Goal: Task Accomplishment & Management: Use online tool/utility

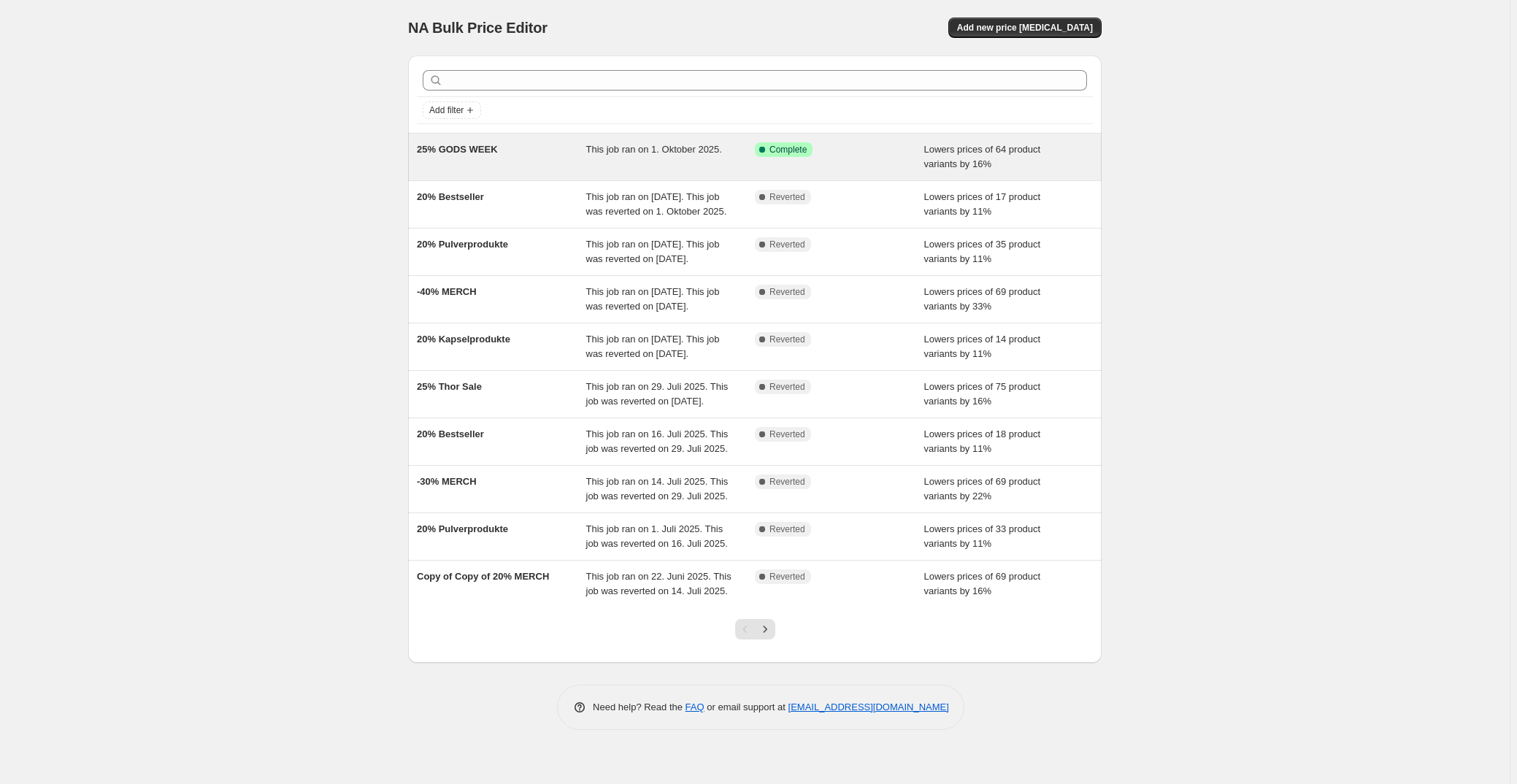
click at [545, 154] on div "25% GODS WEEK" at bounding box center [501, 157] width 169 height 30
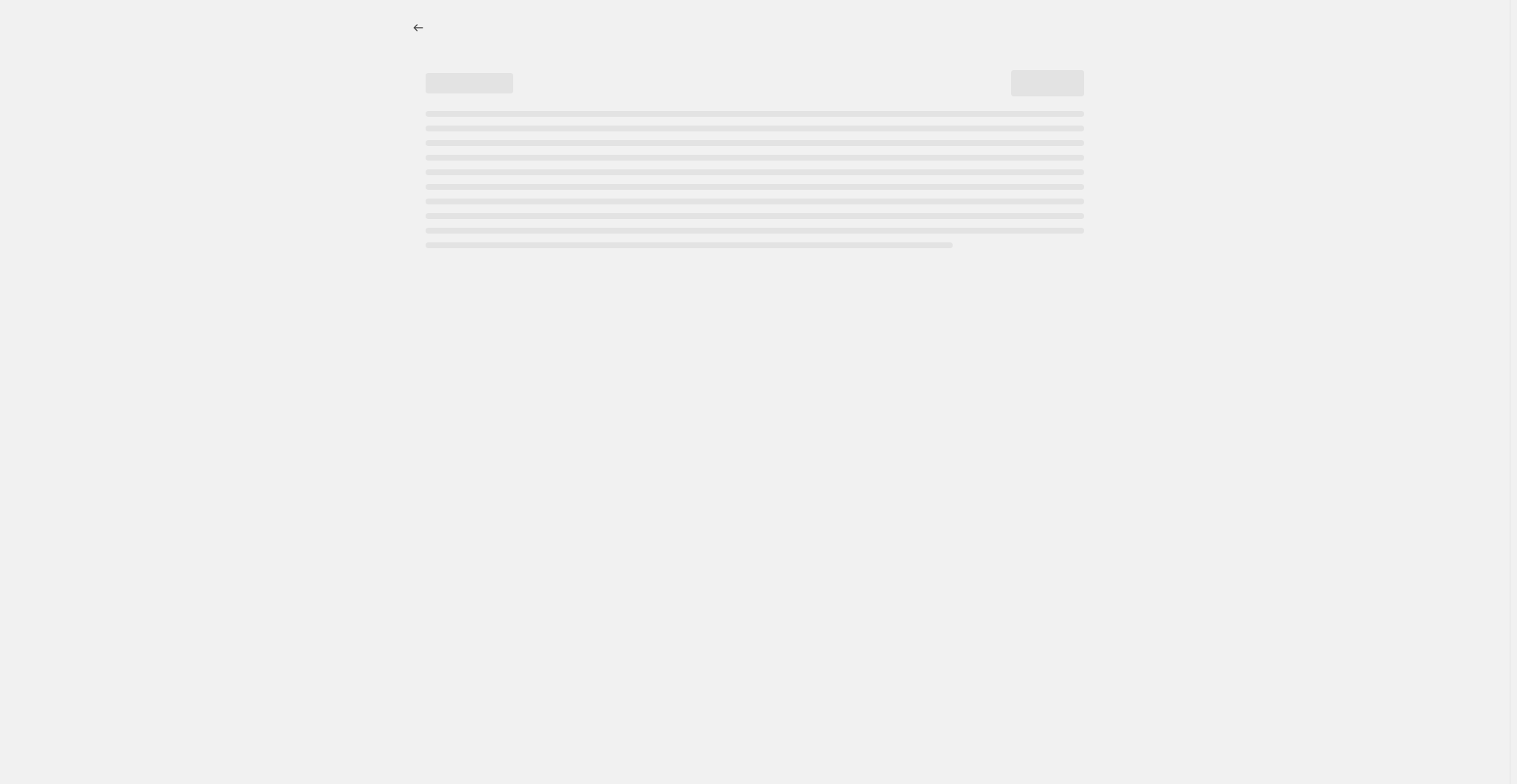
select select "percentage"
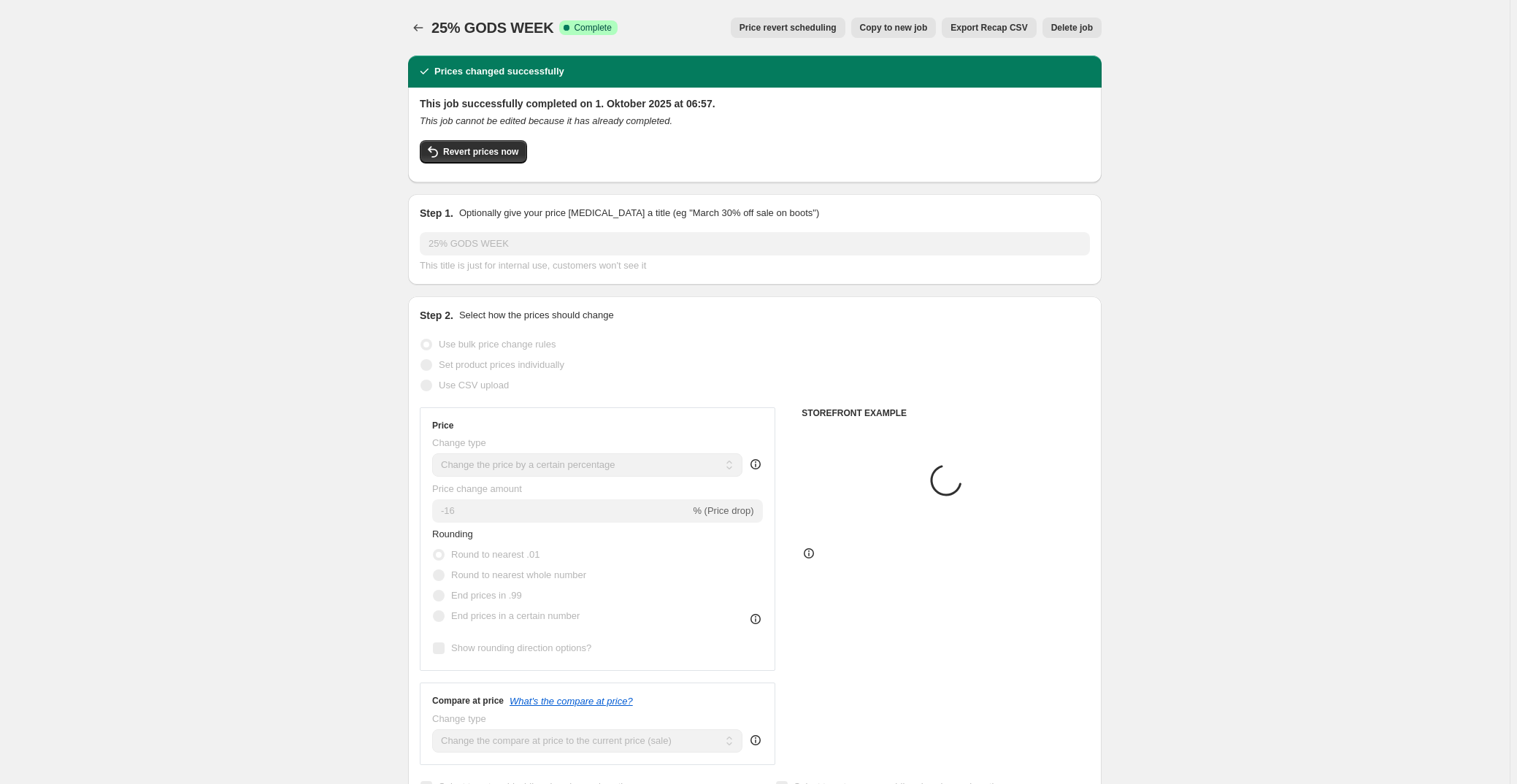
select select "collection"
click at [488, 153] on span "Revert prices now" at bounding box center [481, 152] width 75 height 12
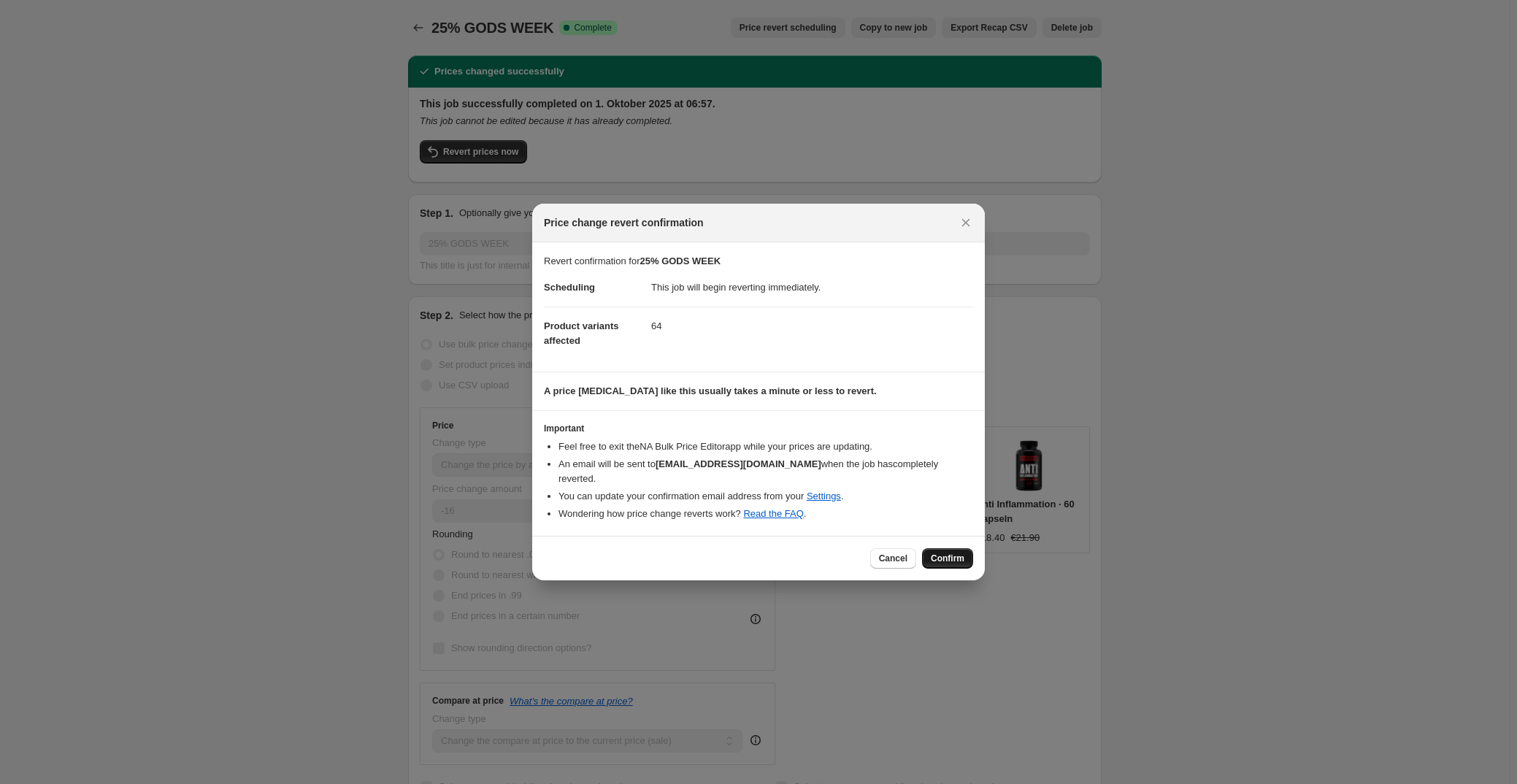
click at [938, 553] on span "Confirm" at bounding box center [947, 559] width 33 height 12
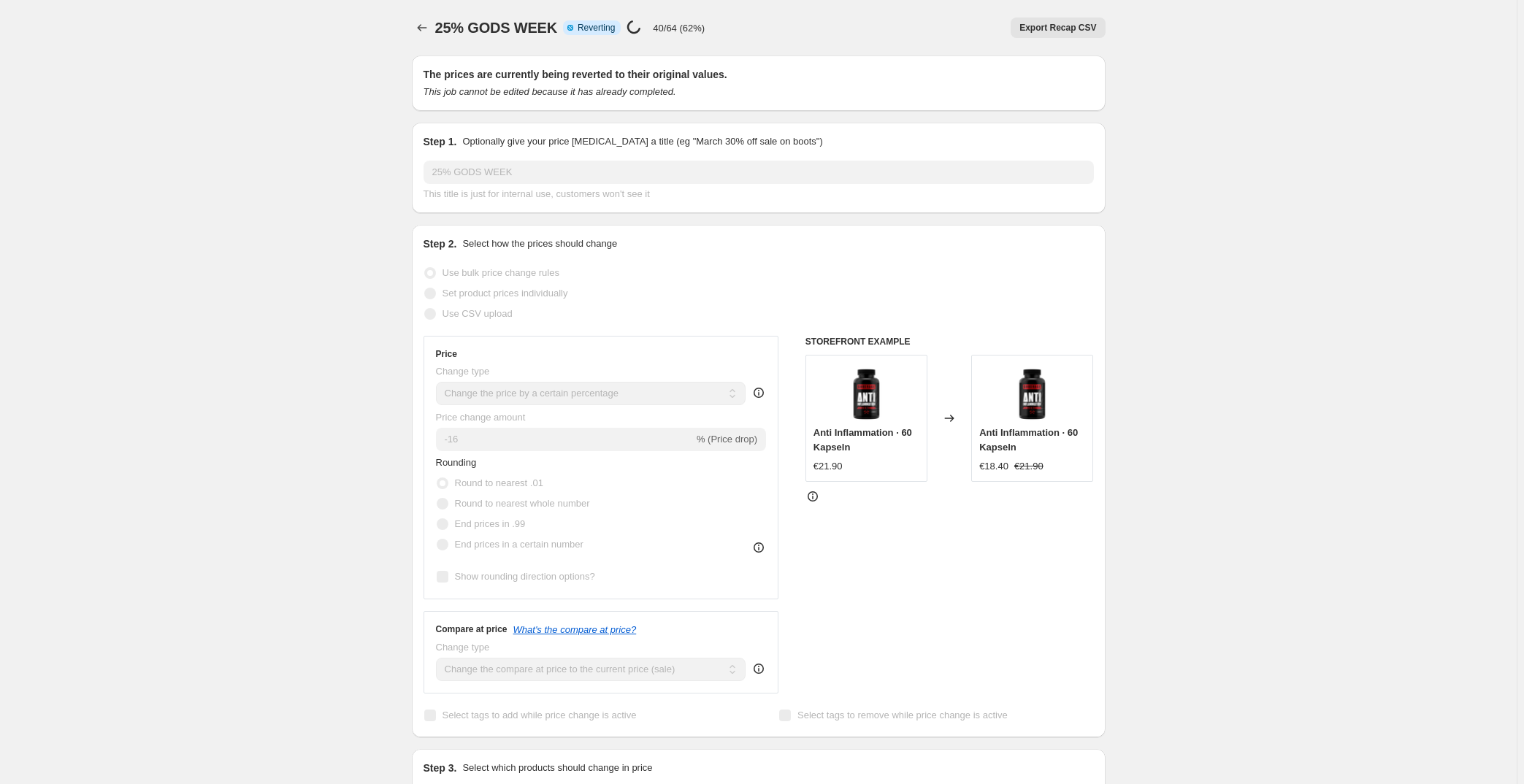
select select "percentage"
select select "collection"
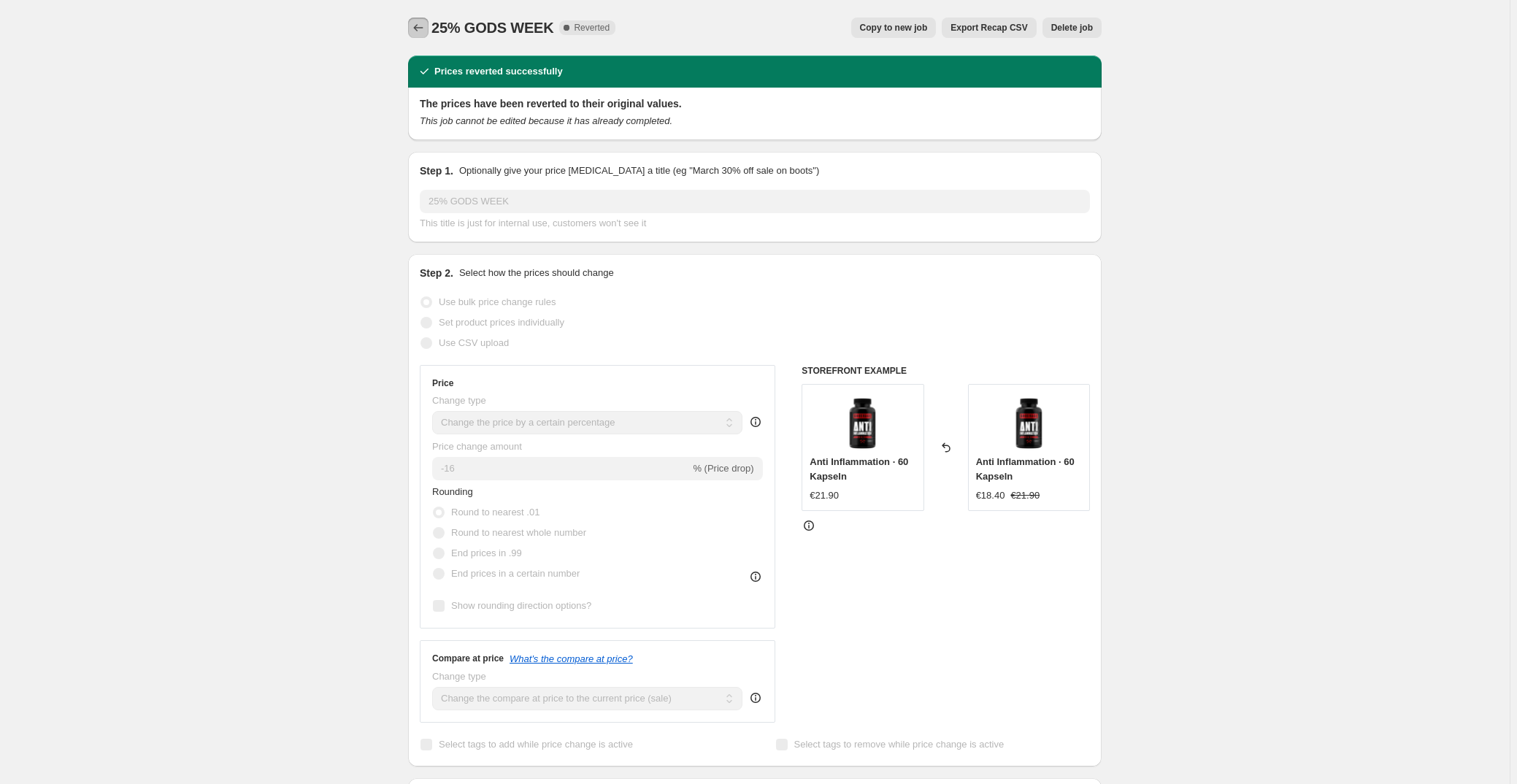
click at [420, 29] on icon "Price change jobs" at bounding box center [418, 28] width 15 height 15
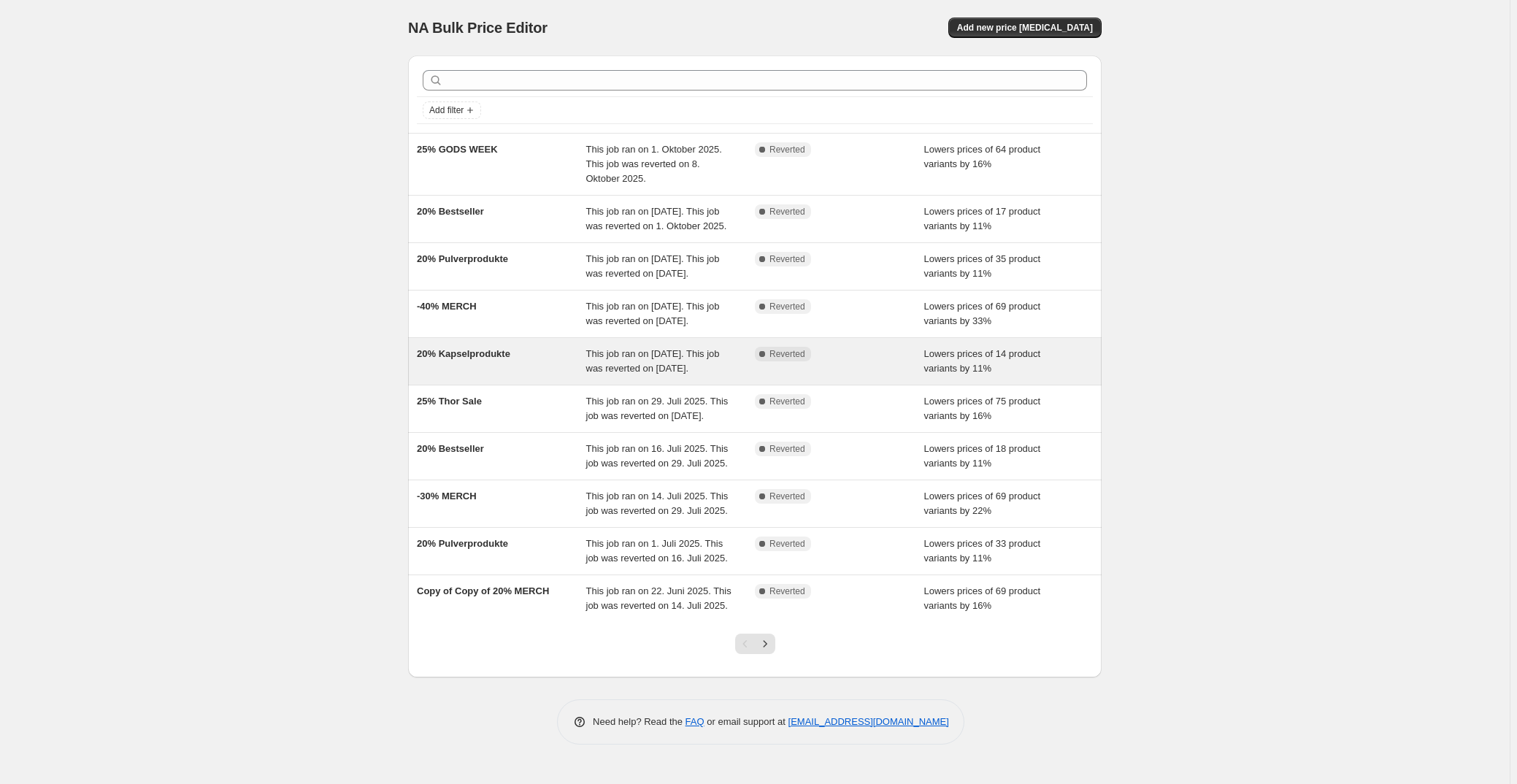
click at [562, 376] on div "20% Kapselprodukte" at bounding box center [501, 361] width 169 height 30
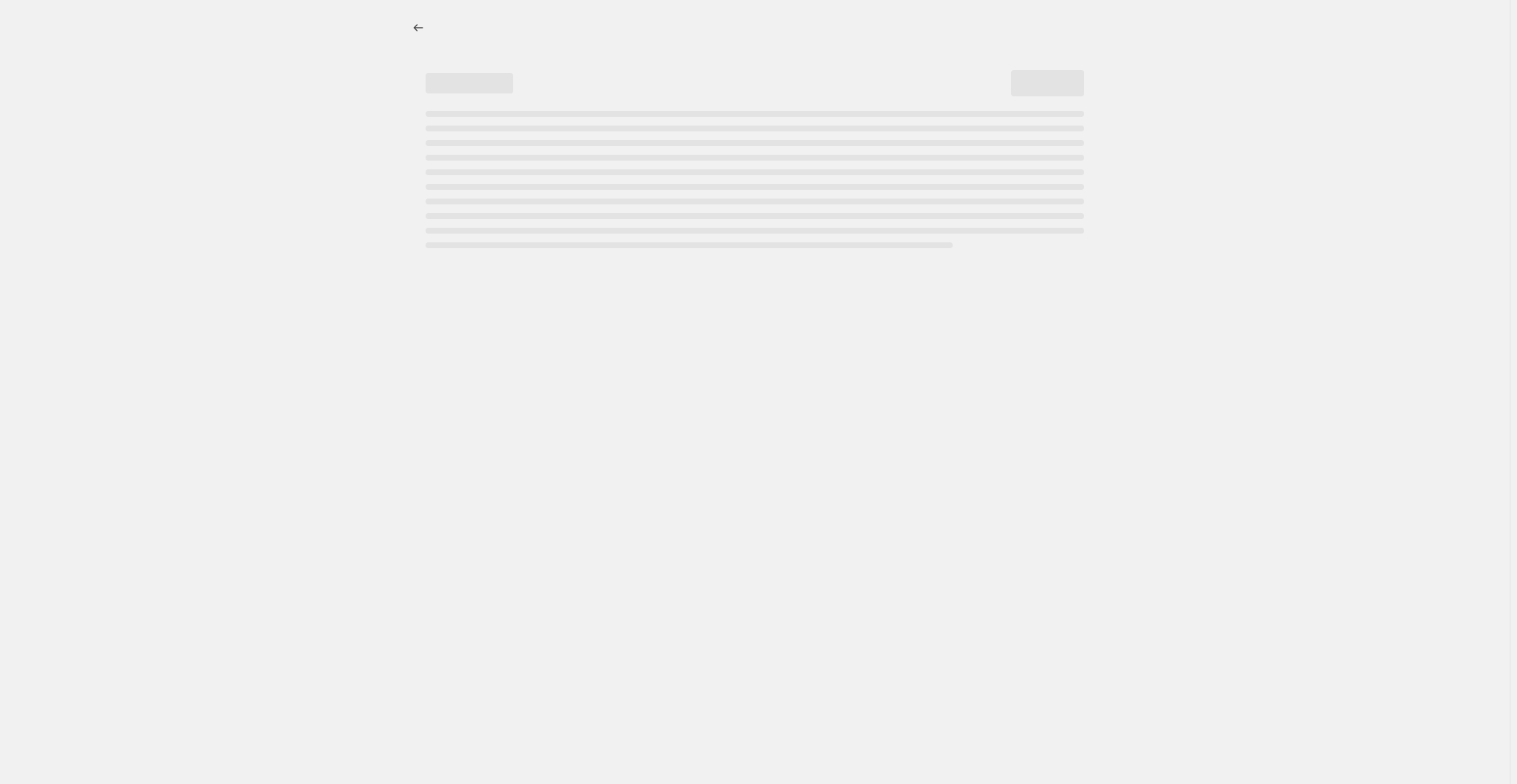
select select "percentage"
select select "no_change"
select select "collection"
select select "not_equal"
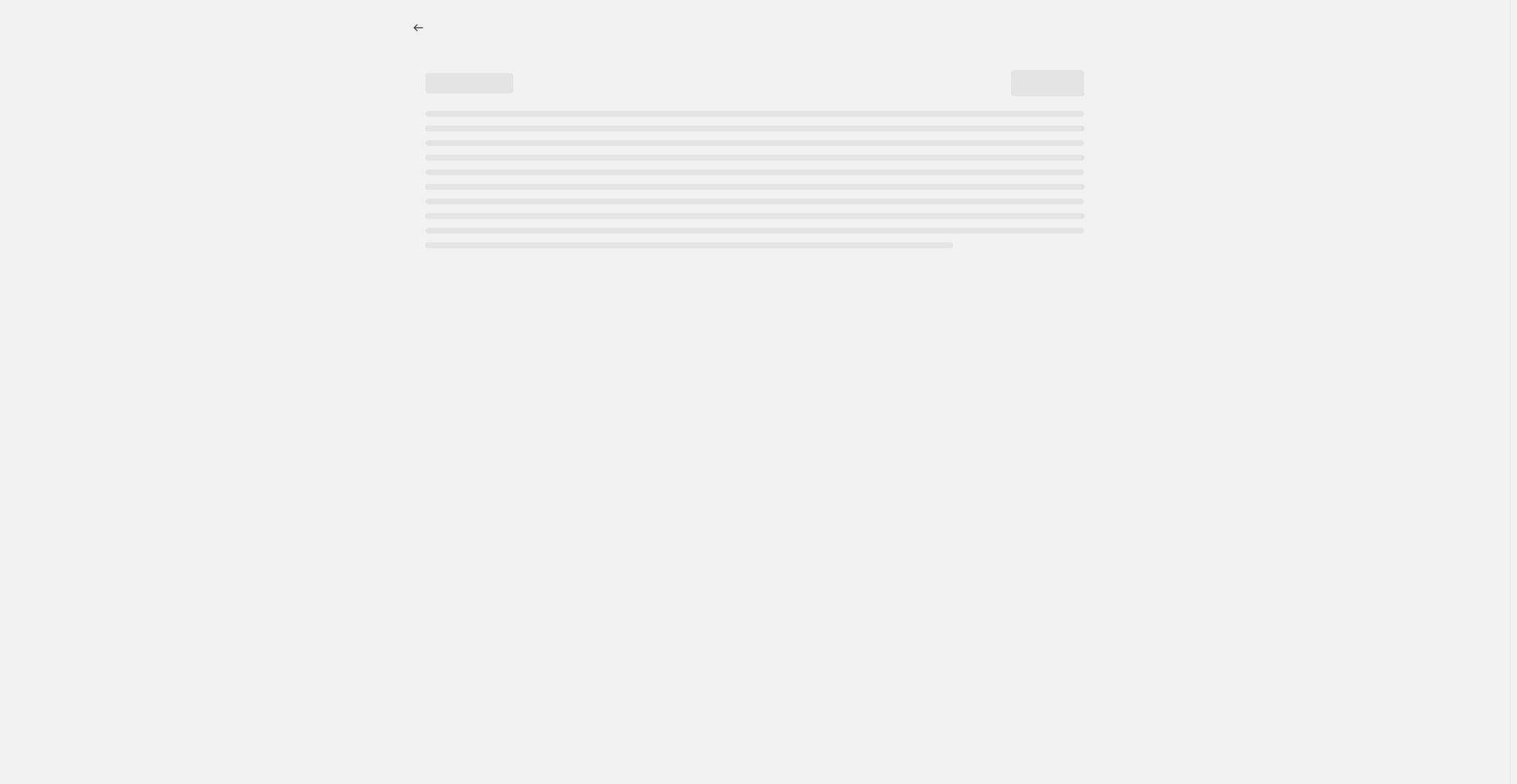
select select "collection"
select select "not_equal"
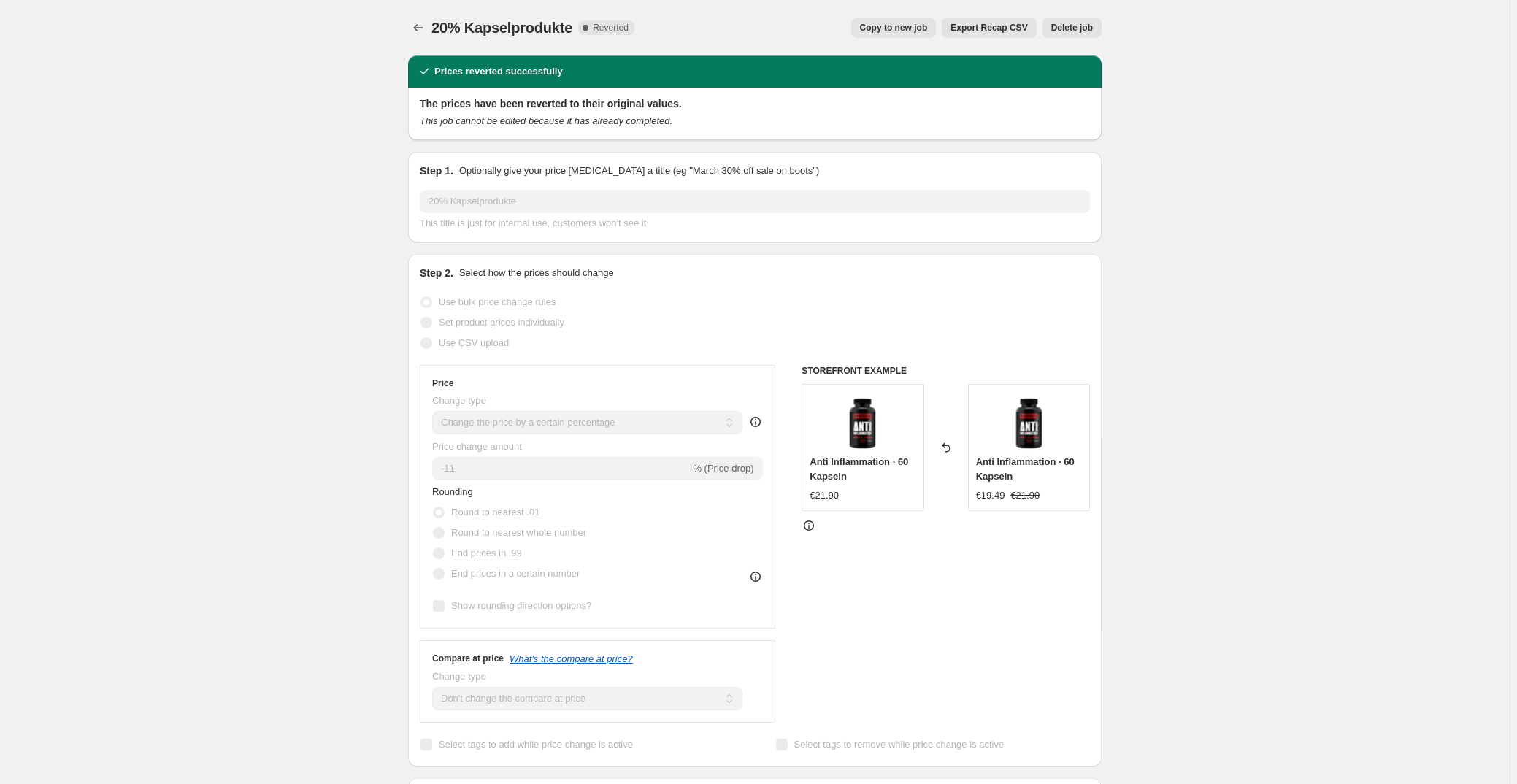
click at [913, 21] on button "Copy to new job" at bounding box center [894, 28] width 86 height 21
select select "percentage"
select select "no_change"
select select "collection"
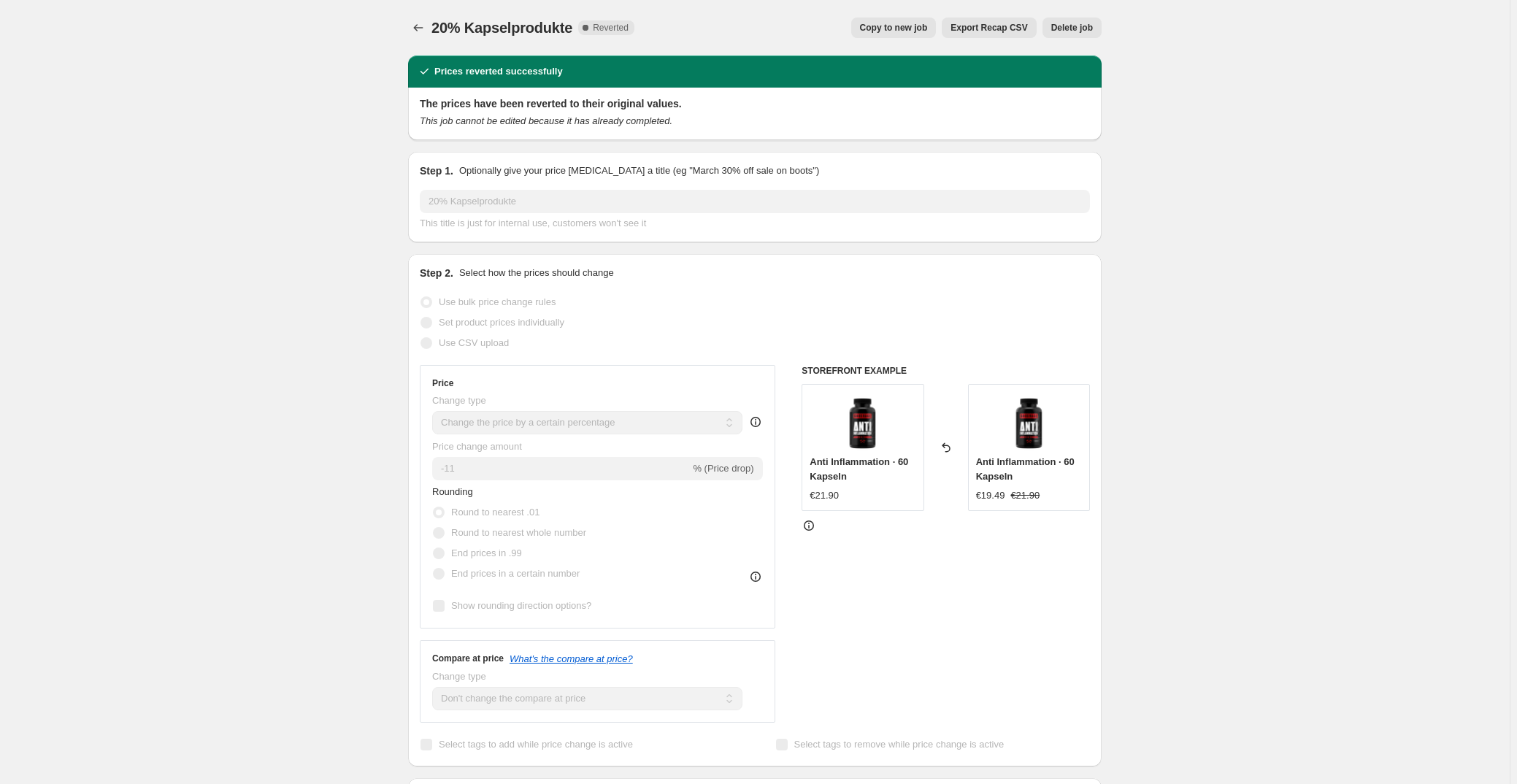
select select "not_equal"
select select "collection"
select select "not_equal"
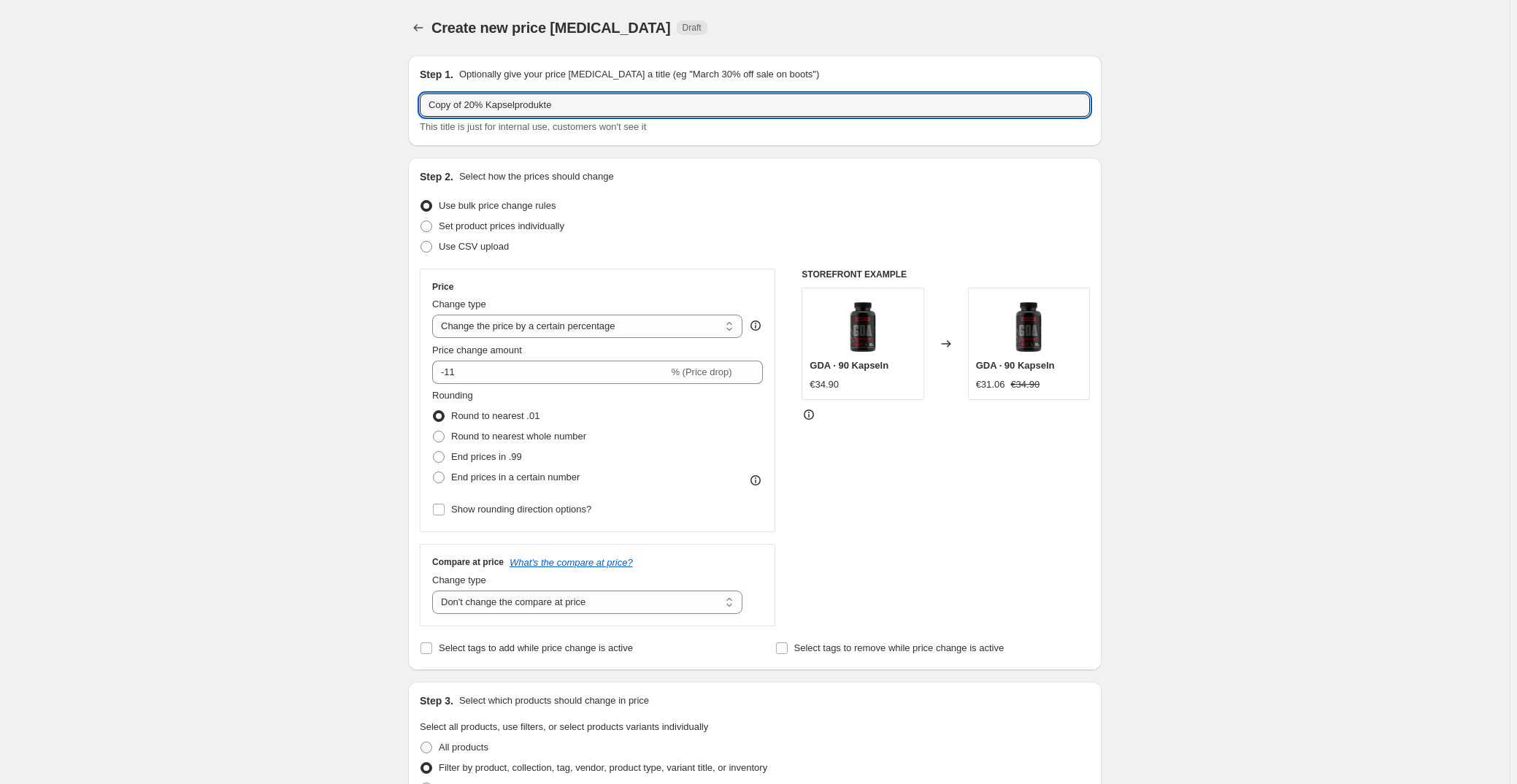
drag, startPoint x: 466, startPoint y: 103, endPoint x: 313, endPoint y: 93, distance: 153.3
type input "20% Kapselprodukte"
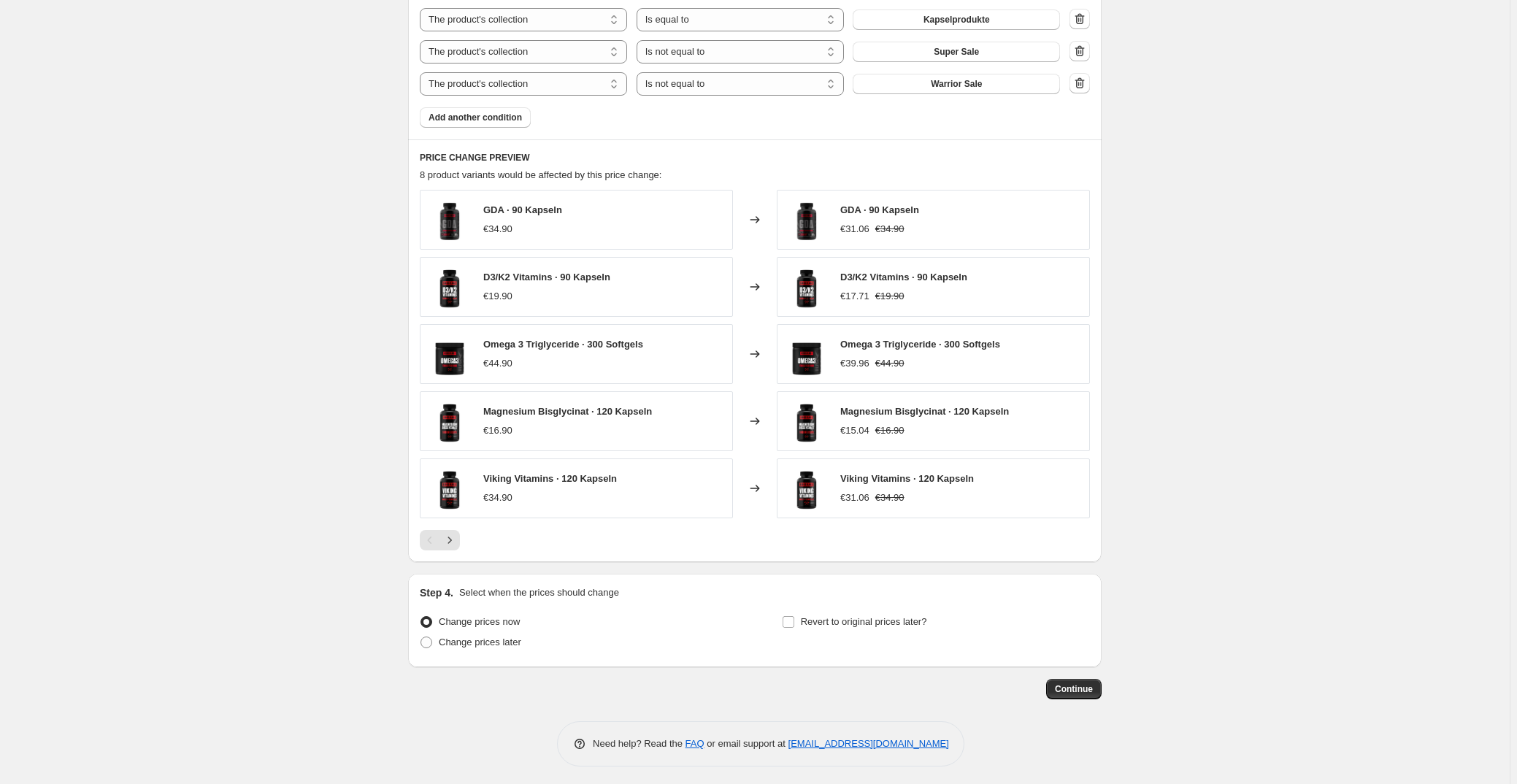
scroll to position [903, 0]
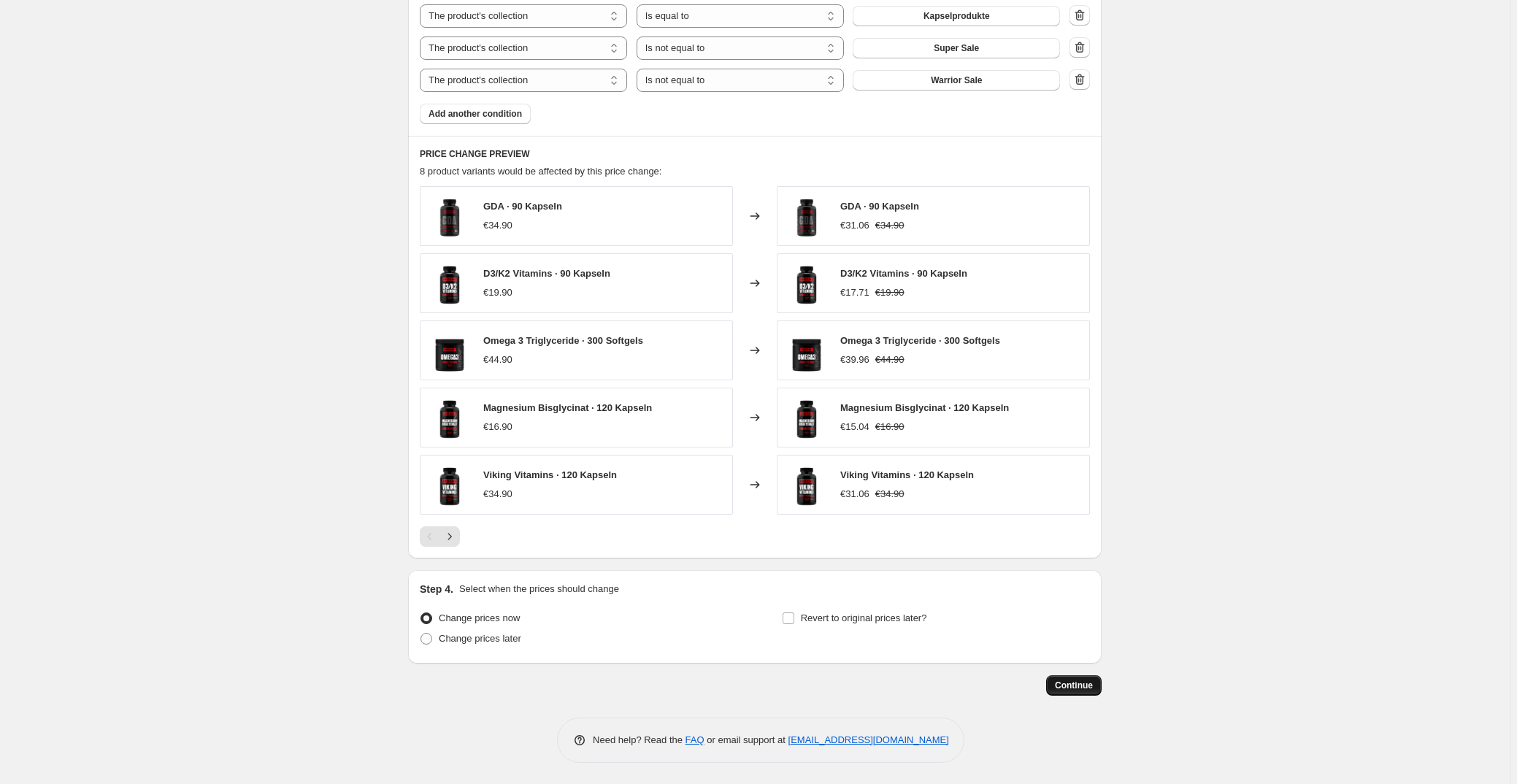
click at [1071, 686] on span "Continue" at bounding box center [1074, 686] width 38 height 12
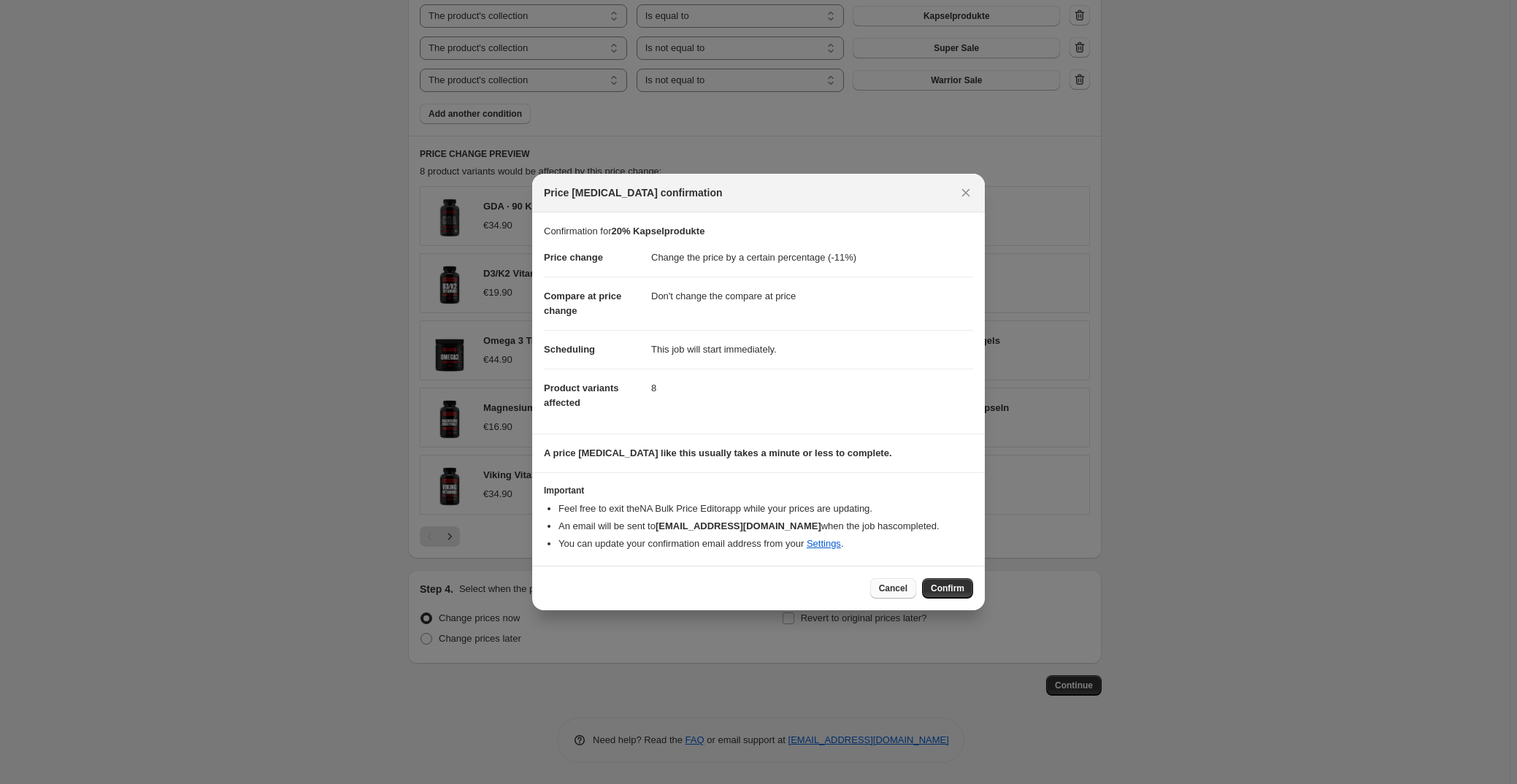
click at [885, 590] on span "Cancel" at bounding box center [893, 589] width 29 height 12
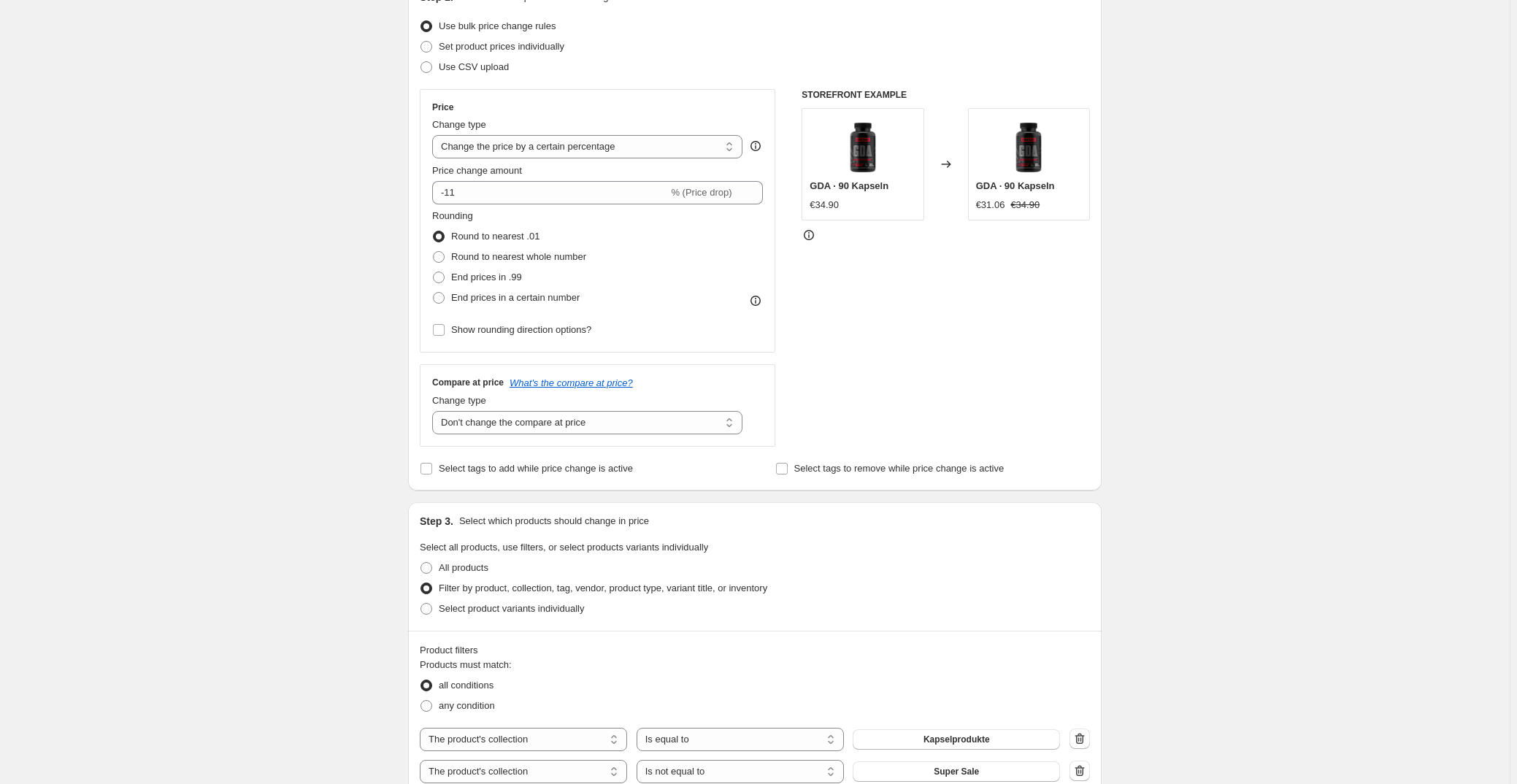
scroll to position [0, 0]
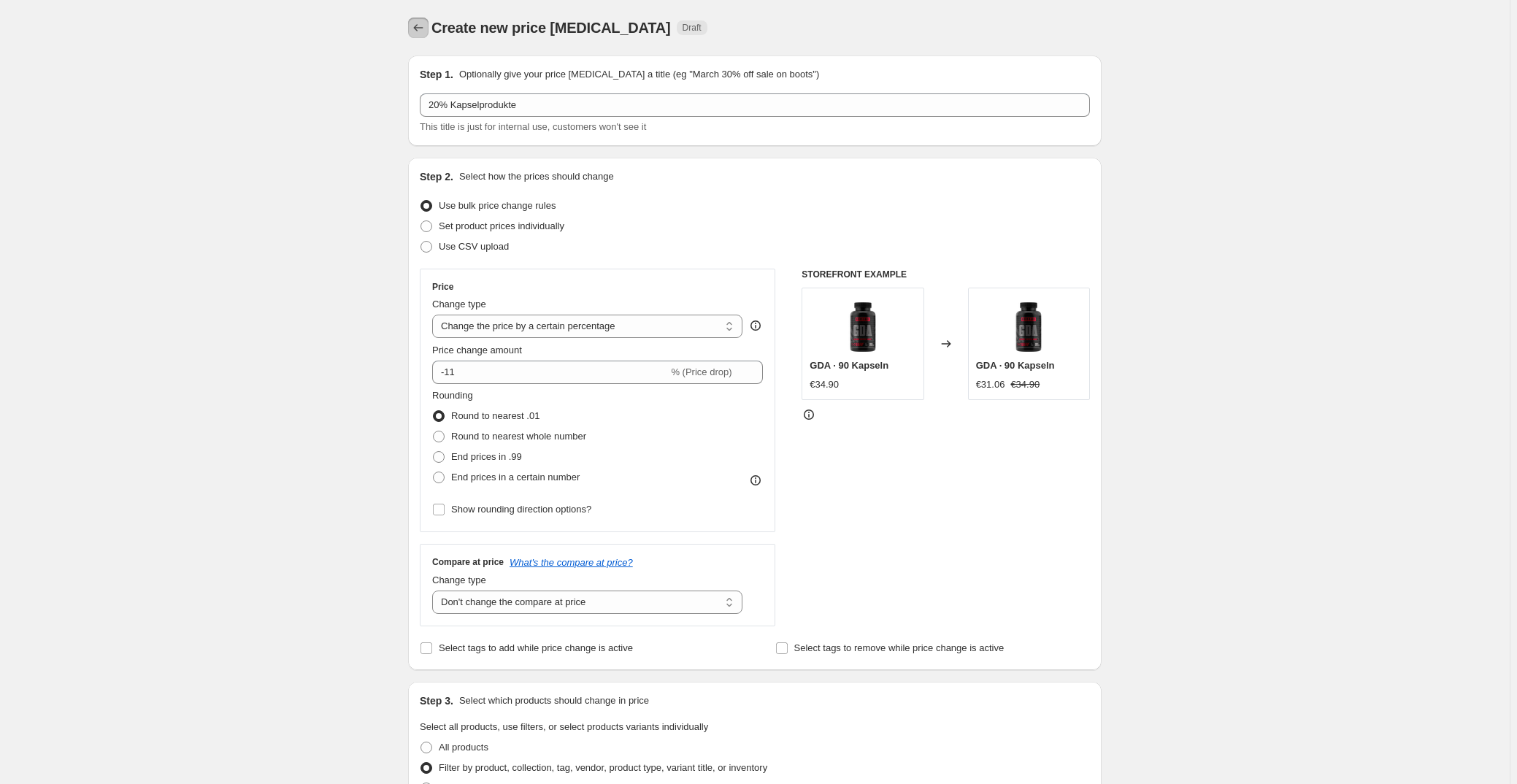
click at [426, 29] on icon "Price change jobs" at bounding box center [418, 28] width 15 height 15
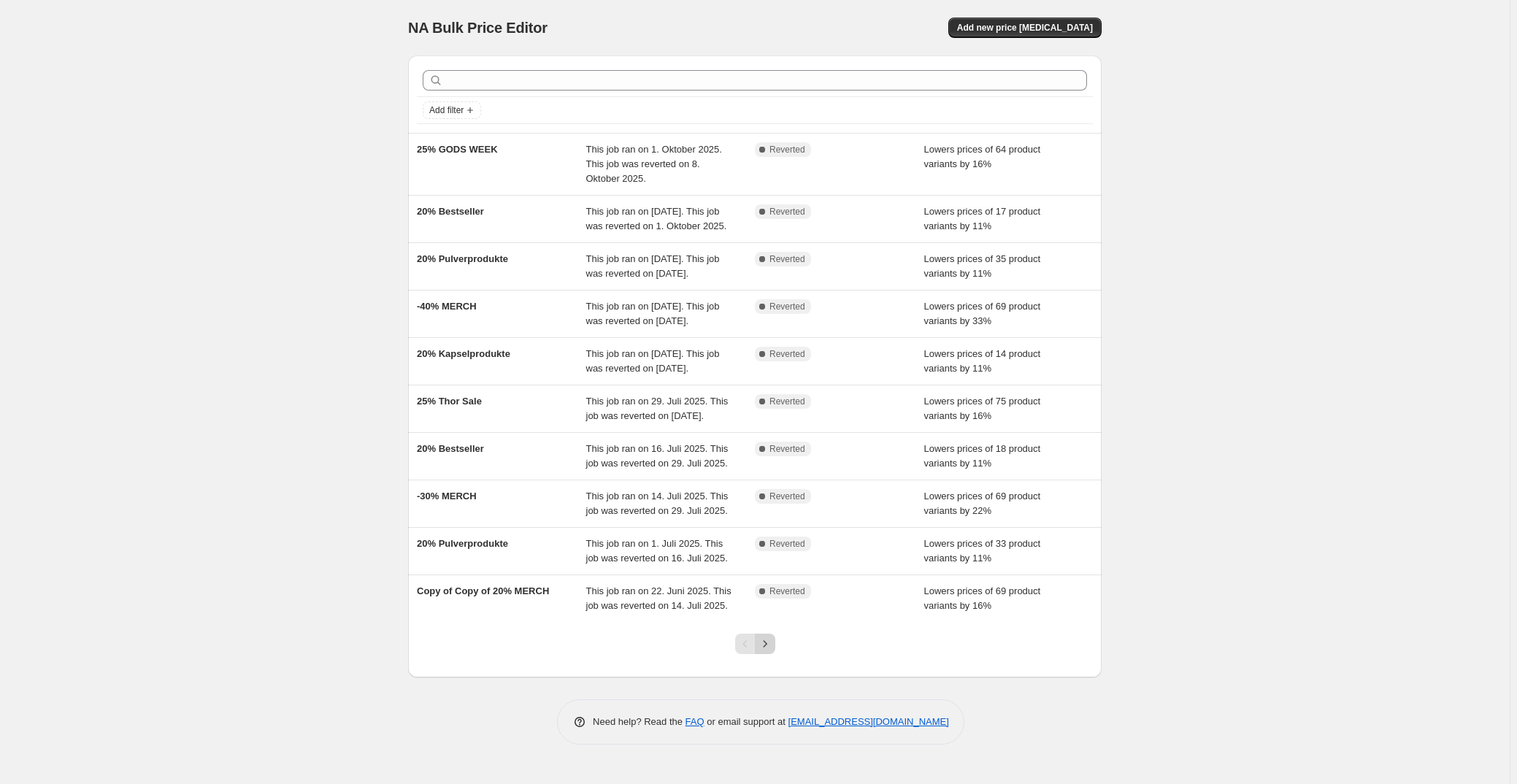
click at [766, 651] on icon "Next" at bounding box center [766, 644] width 15 height 15
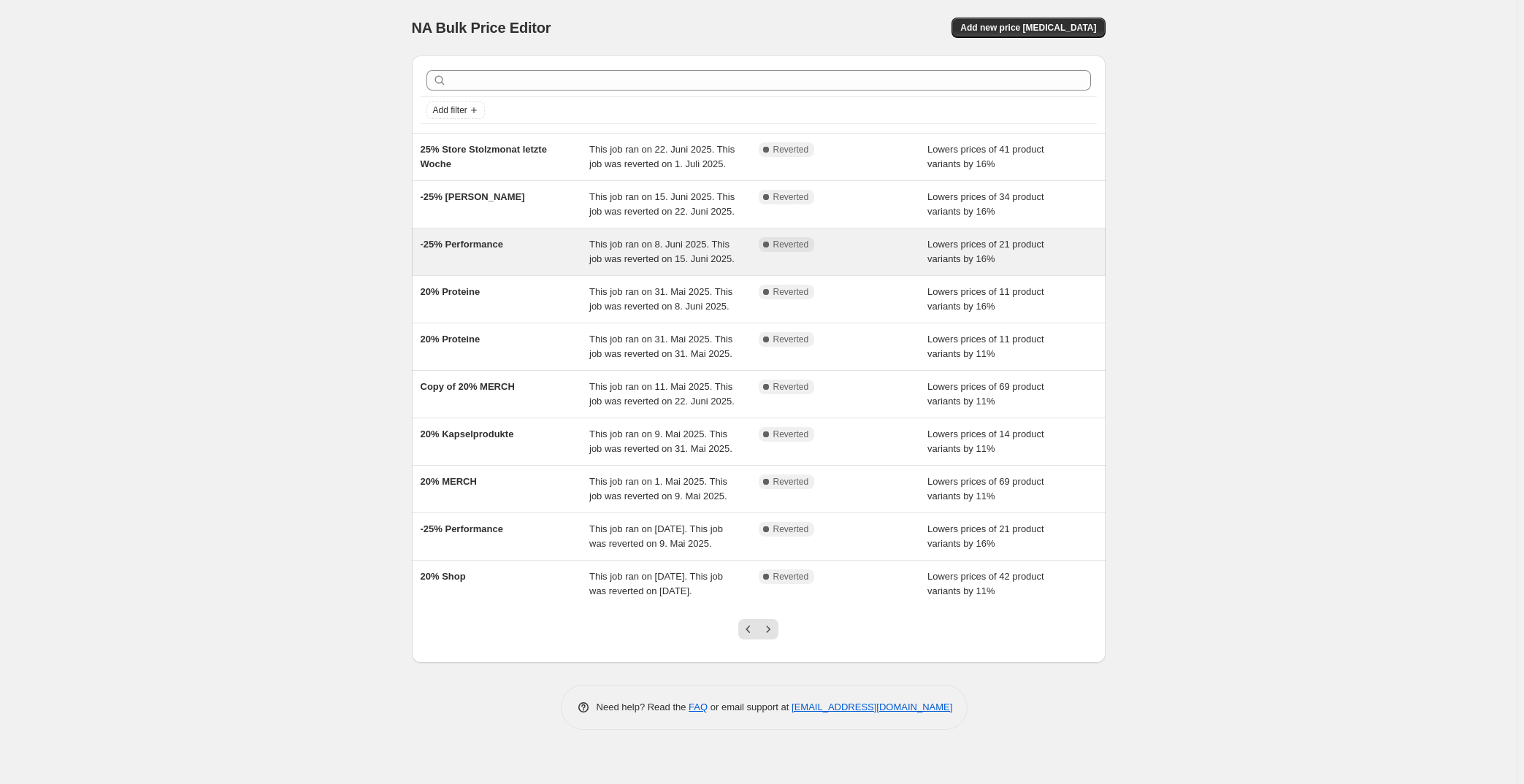
click at [542, 240] on div "-25% Performance" at bounding box center [505, 252] width 169 height 30
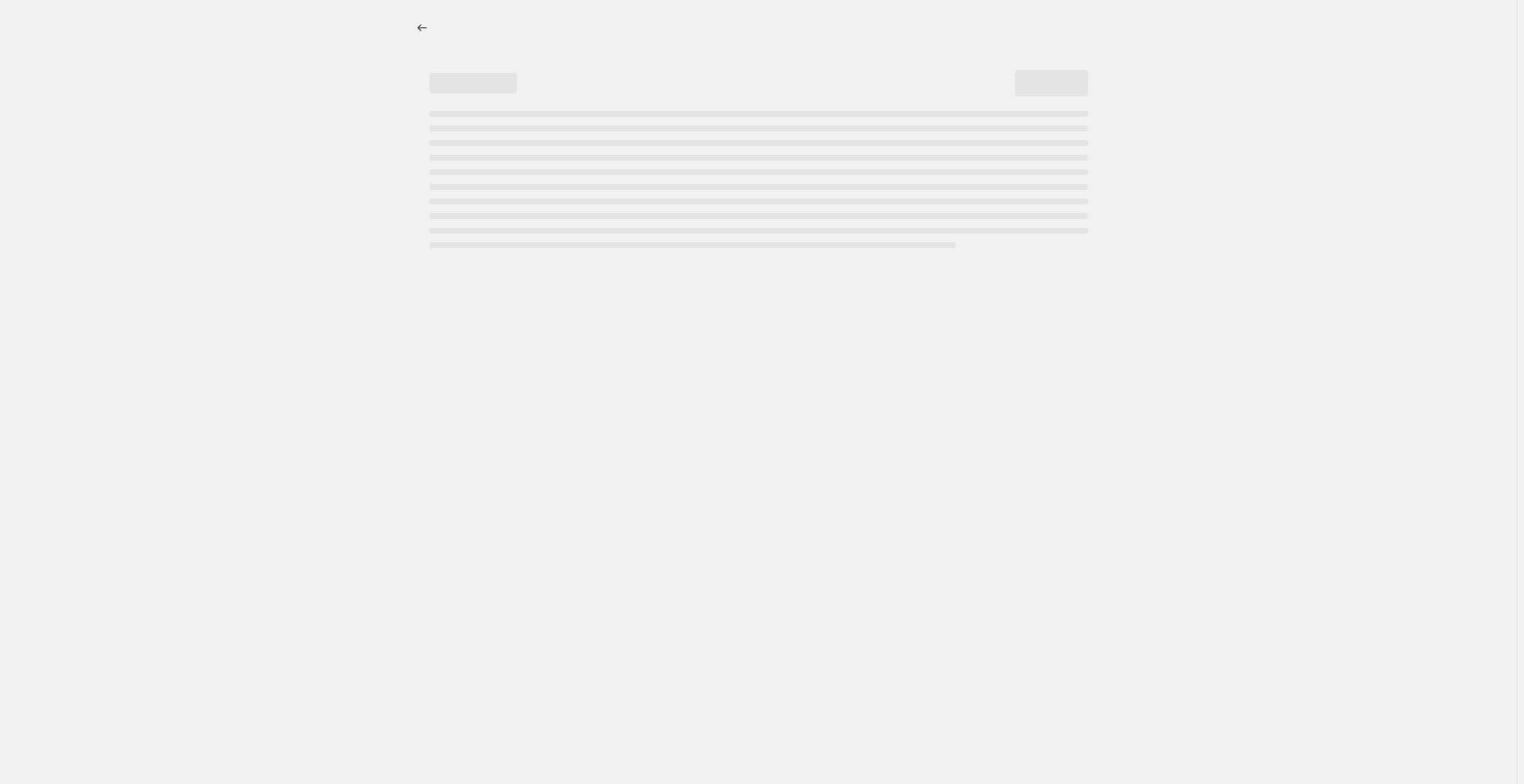
select select "percentage"
select select "no_change"
select select "collection"
select select "not_equal"
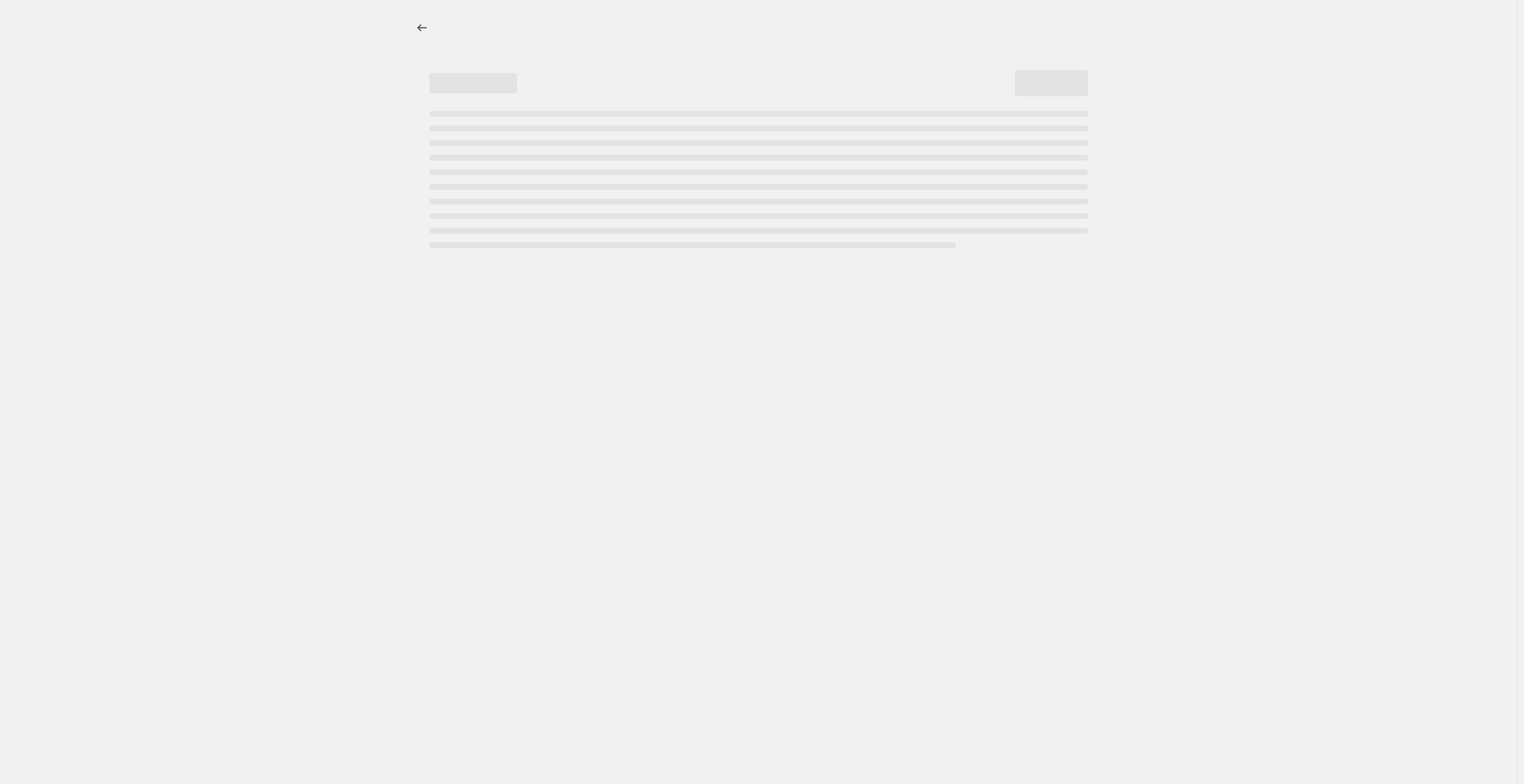
select select "collection"
select select "not_equal"
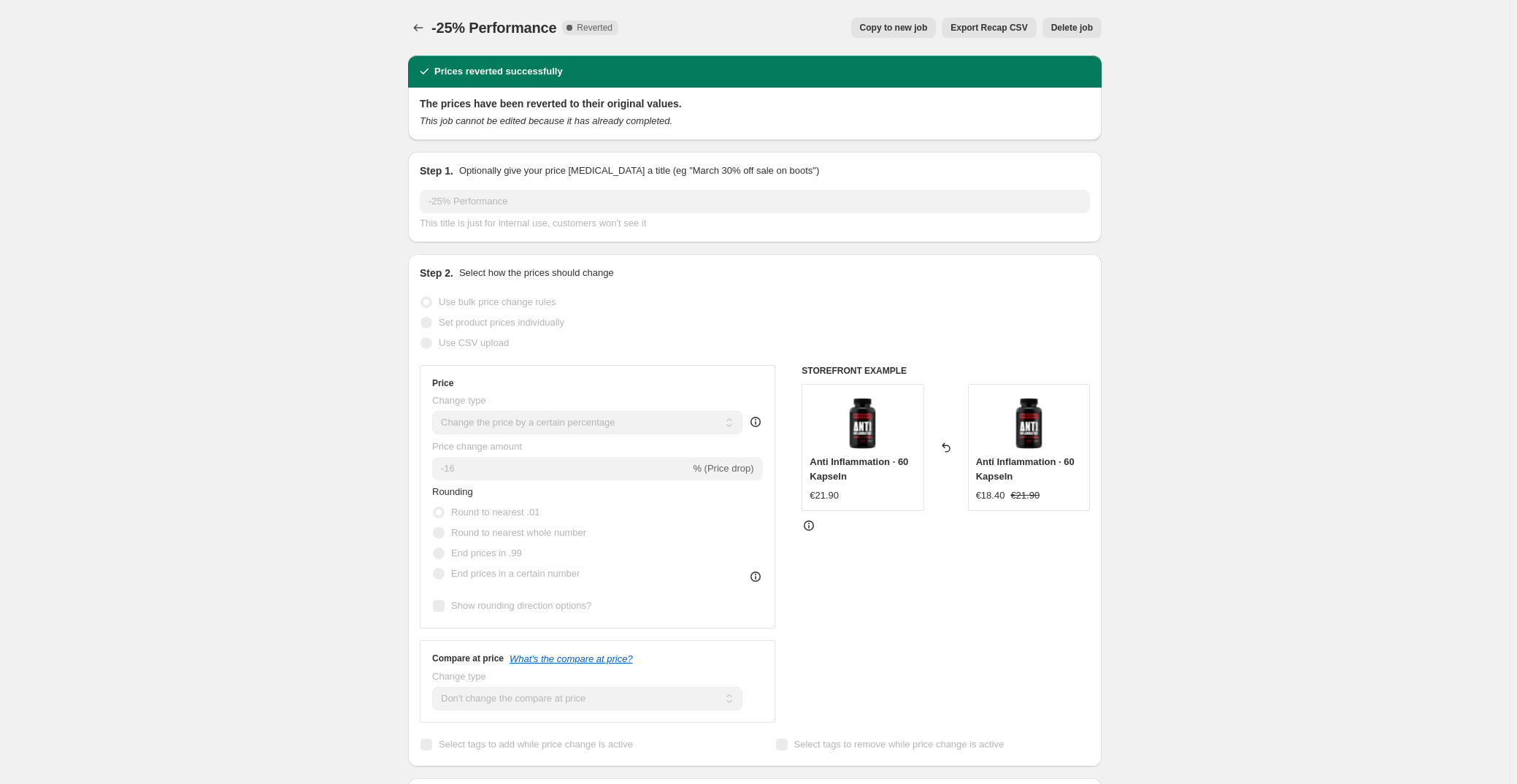
click at [876, 24] on span "Copy to new job" at bounding box center [894, 28] width 68 height 12
select select "percentage"
select select "no_change"
select select "collection"
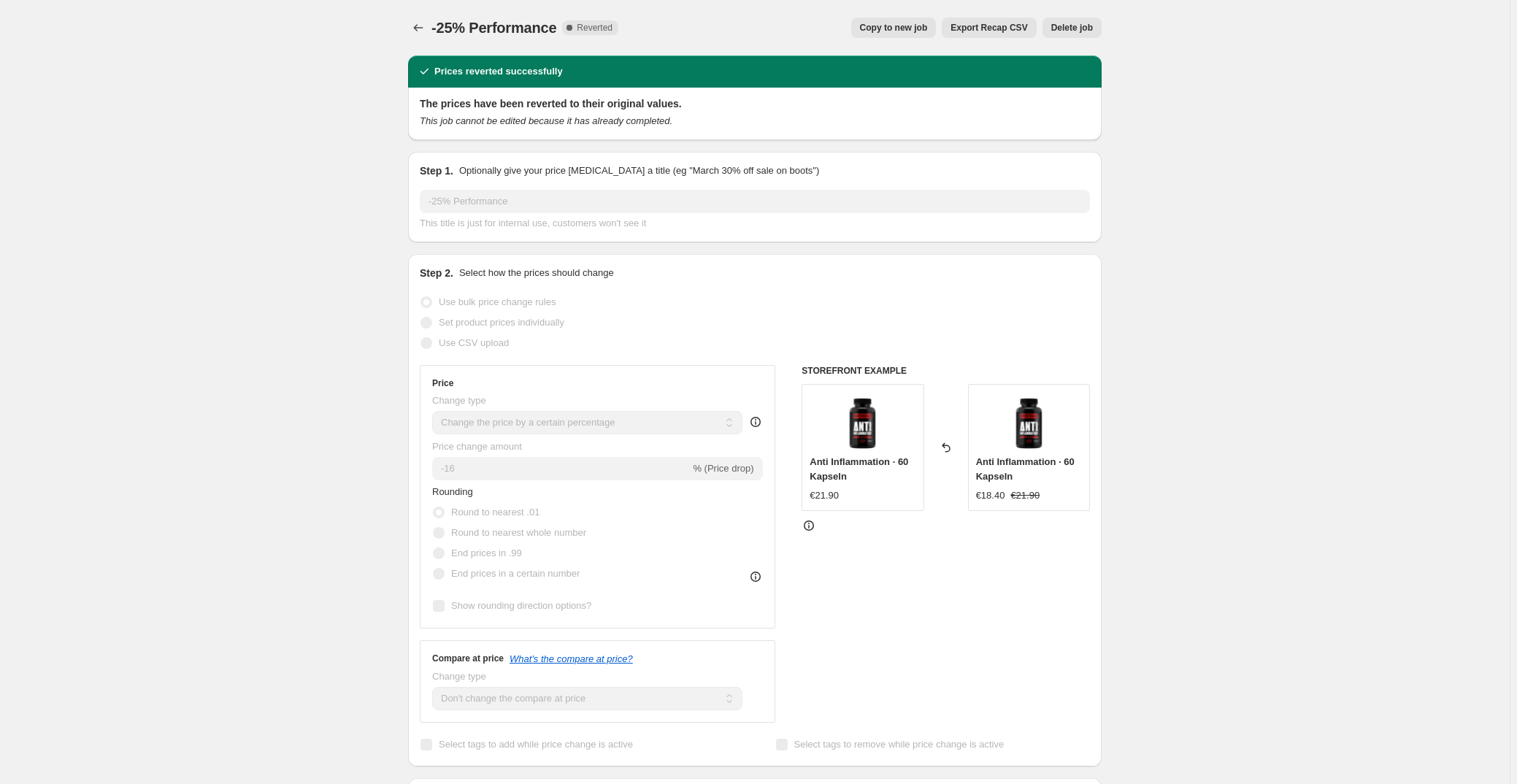
select select "not_equal"
select select "collection"
select select "not_equal"
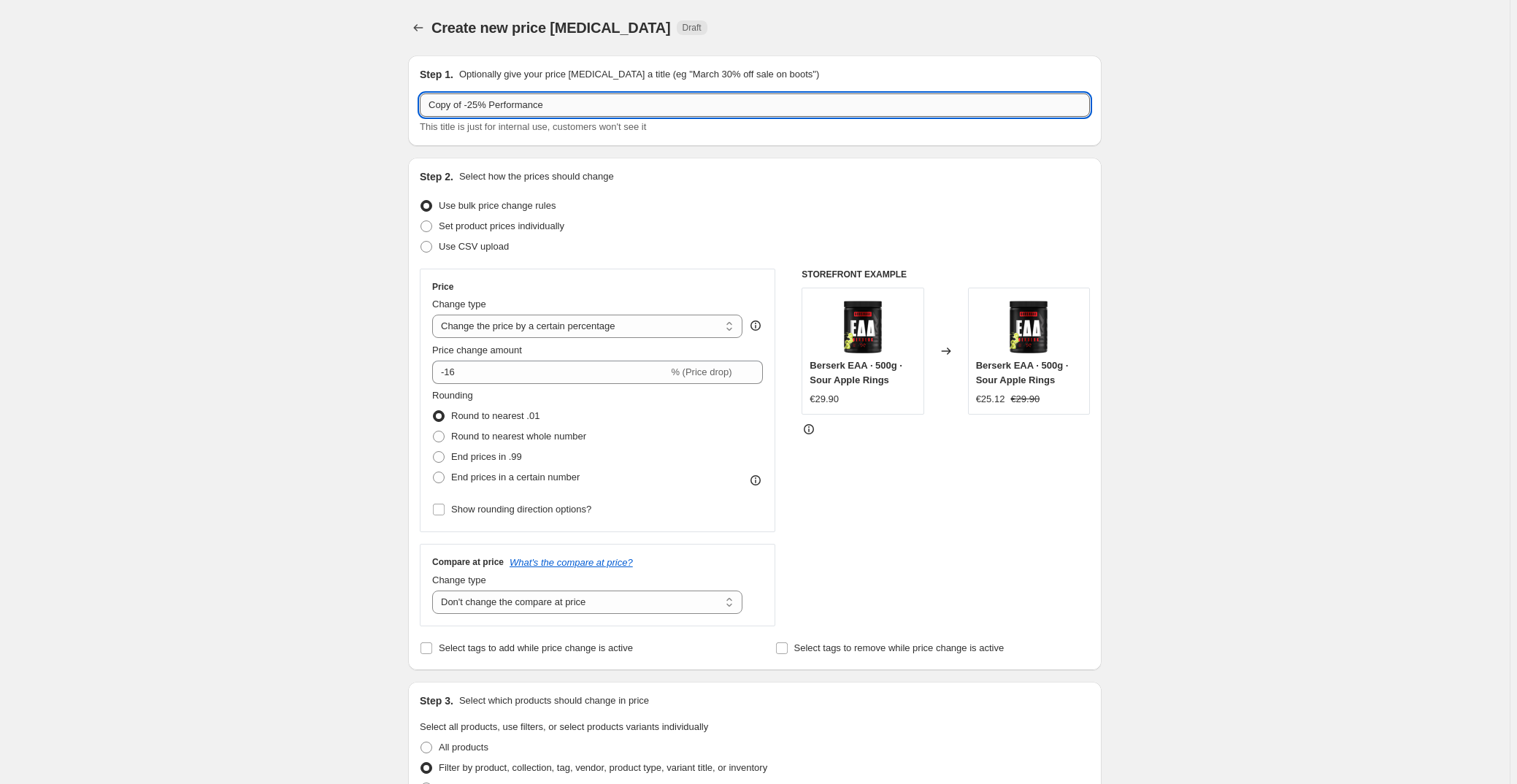
click at [474, 107] on input "Copy of -25% Performance" at bounding box center [754, 105] width 670 height 24
click at [468, 104] on input "Copy of -20% Performance" at bounding box center [754, 105] width 670 height 24
click at [470, 104] on input "Copy of -20% Performance" at bounding box center [754, 105] width 670 height 24
drag, startPoint x: 467, startPoint y: 104, endPoint x: 274, endPoint y: 100, distance: 193.0
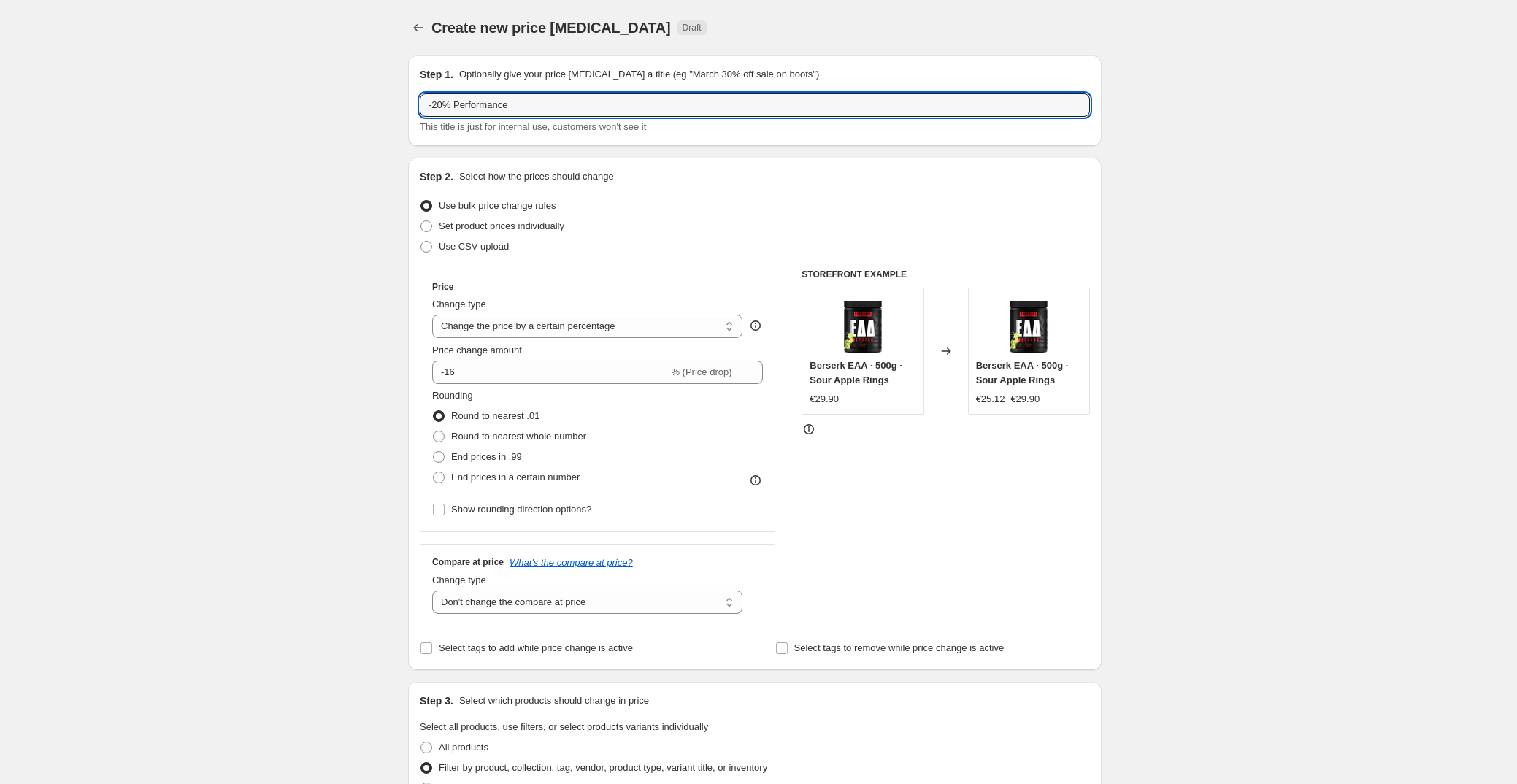
type input "-20% Performance"
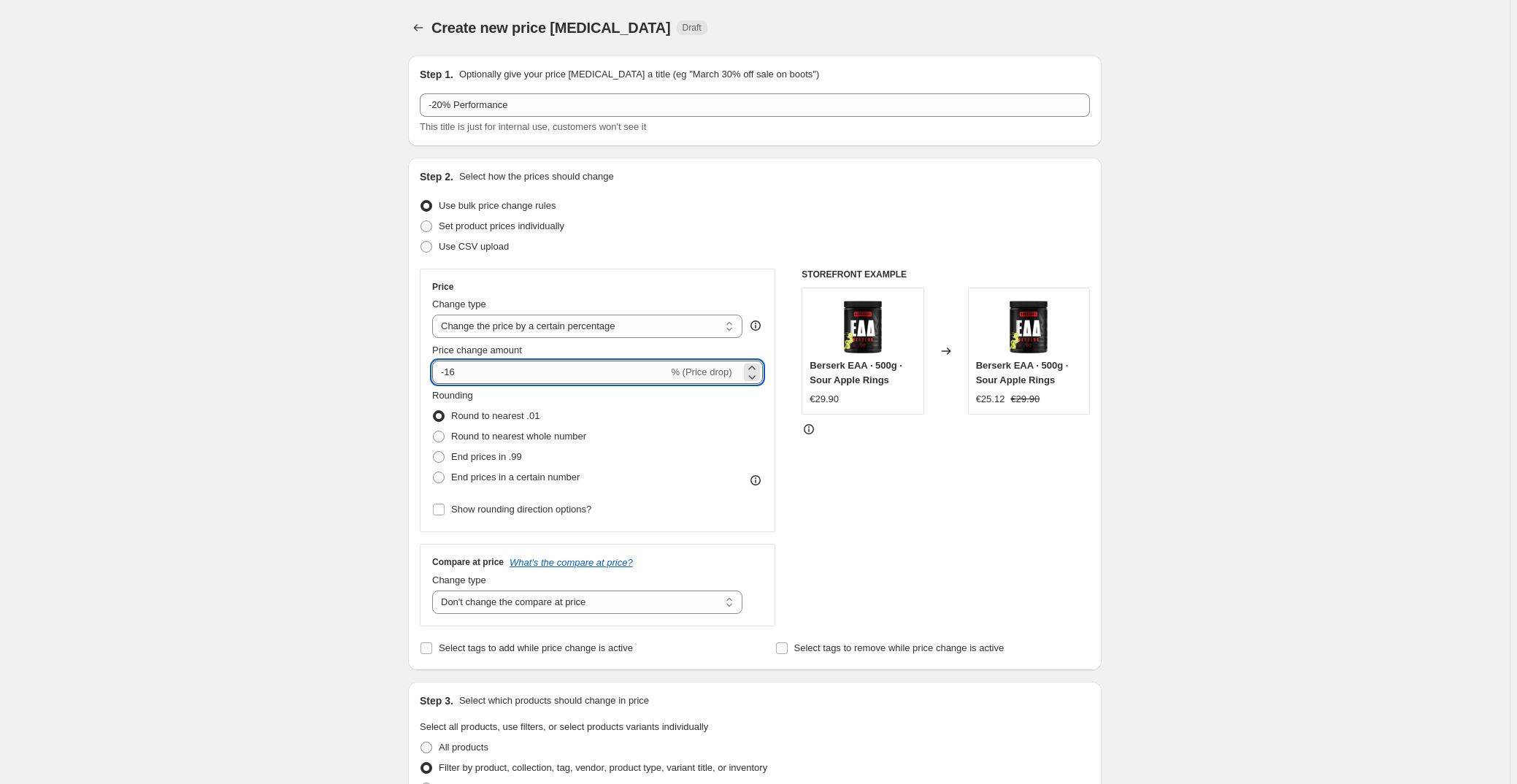
drag, startPoint x: 463, startPoint y: 372, endPoint x: 453, endPoint y: 377, distance: 11.2
click at [453, 377] on input "-16" at bounding box center [550, 372] width 236 height 24
type input "-11"
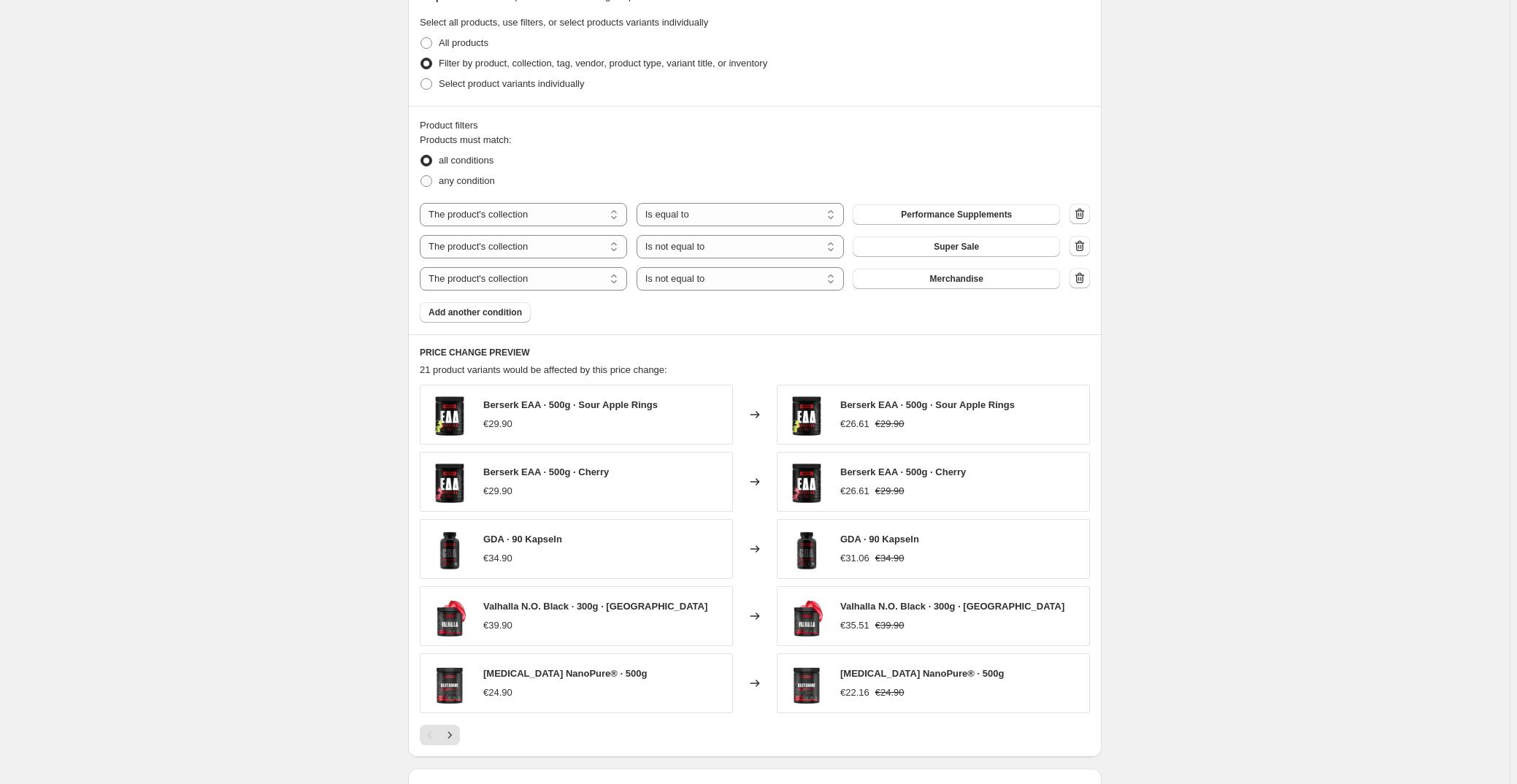
scroll to position [862, 0]
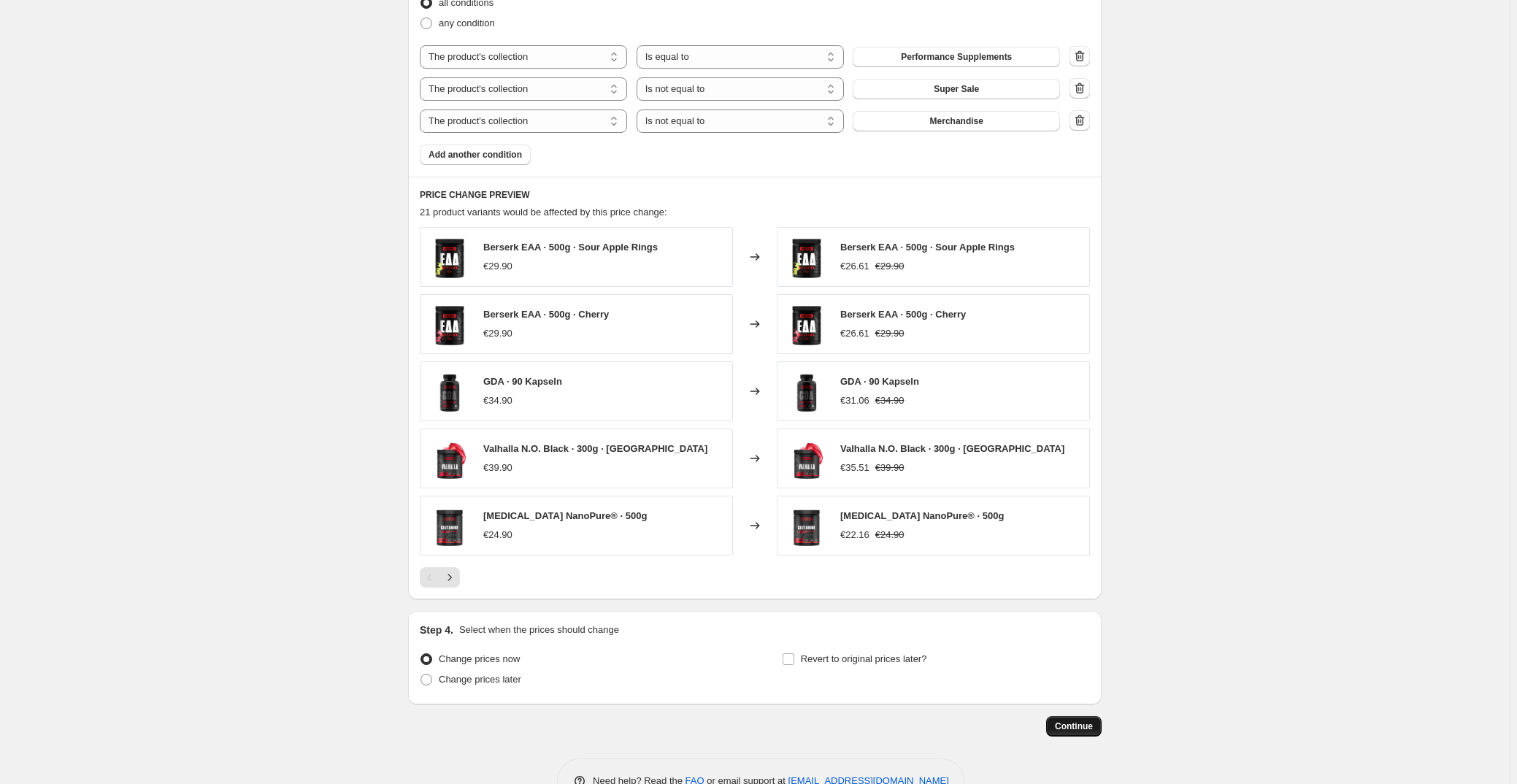
click at [1081, 728] on span "Continue" at bounding box center [1074, 726] width 38 height 12
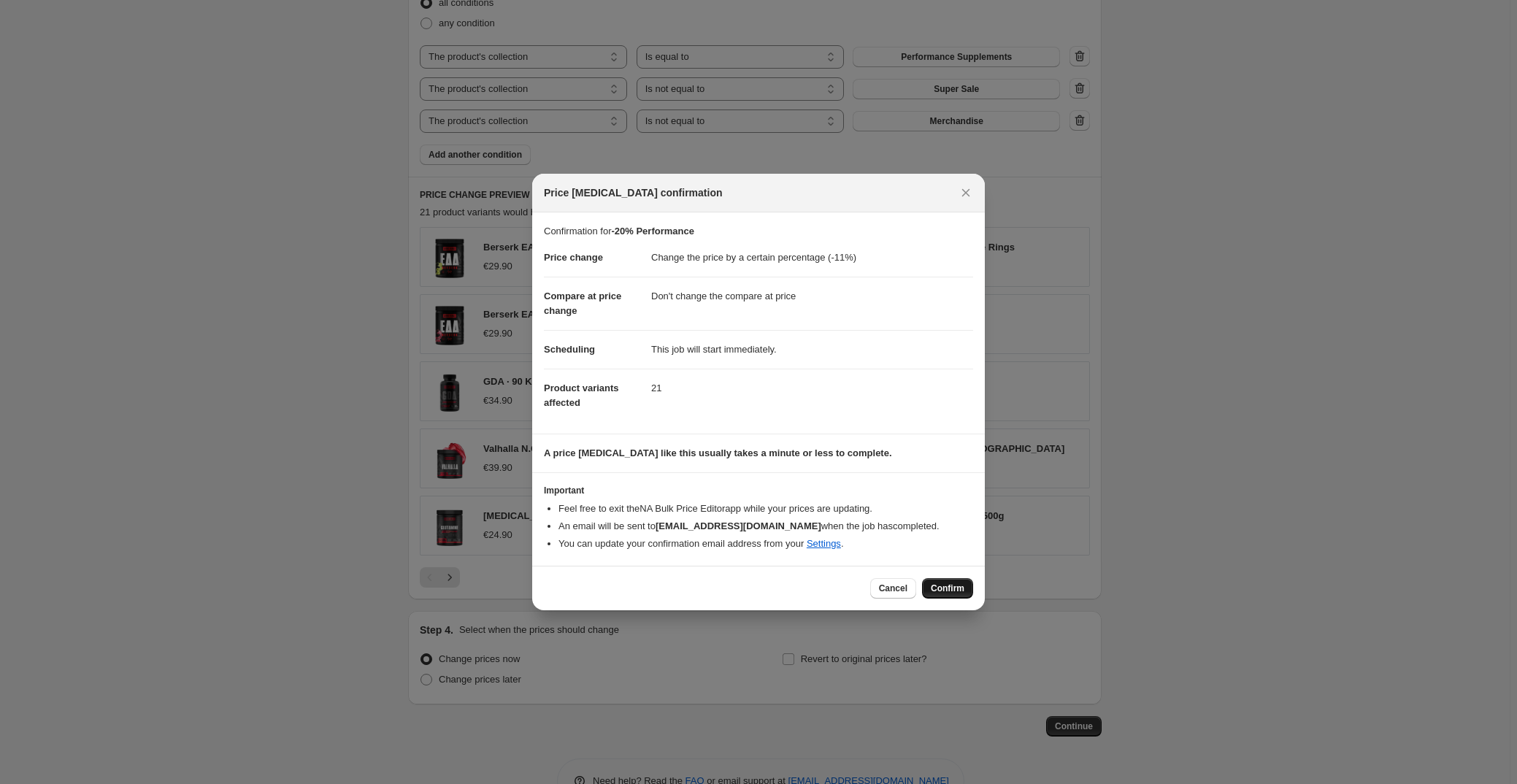
click at [951, 584] on span "Confirm" at bounding box center [947, 589] width 33 height 12
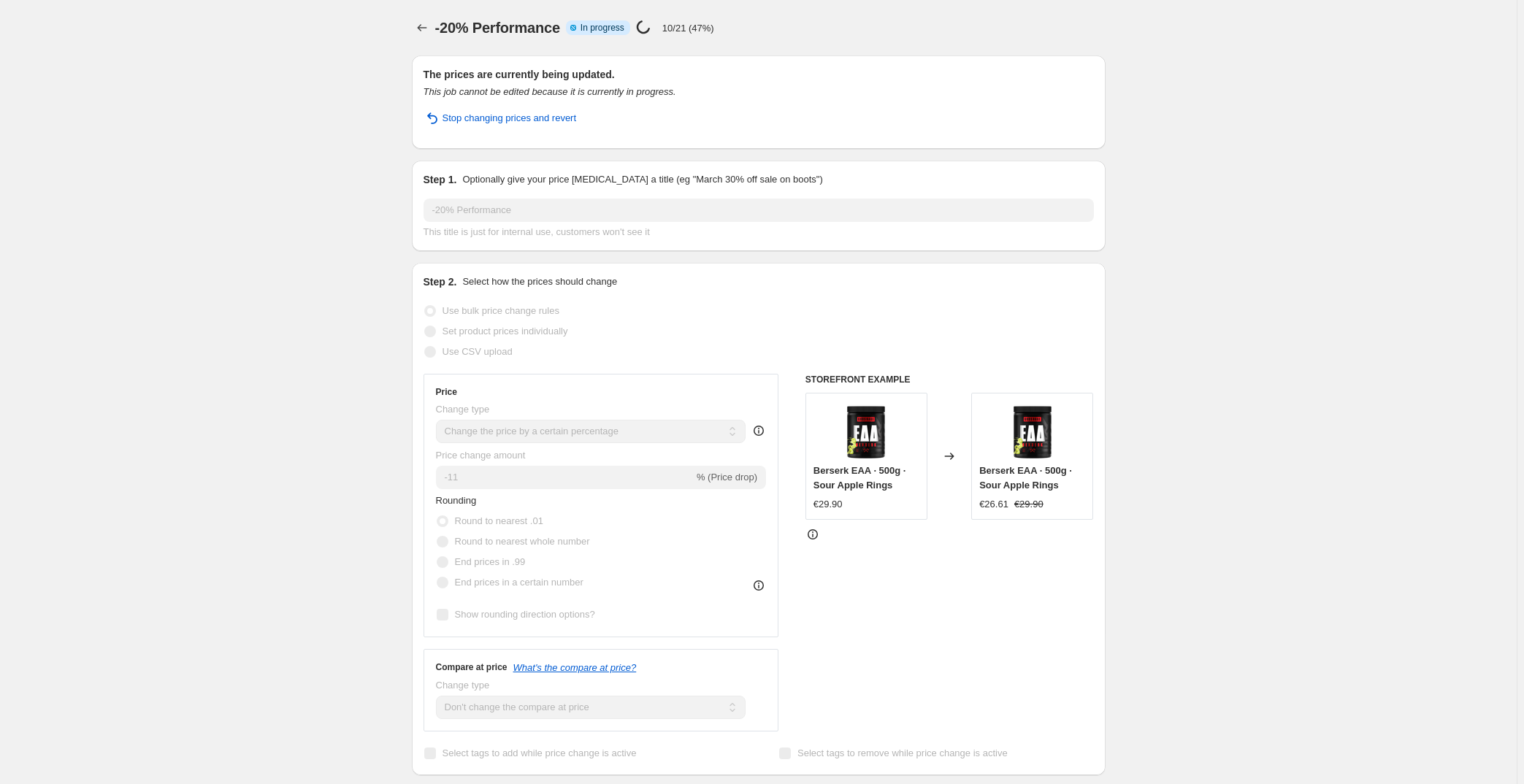
select select "percentage"
select select "no_change"
select select "collection"
select select "not_equal"
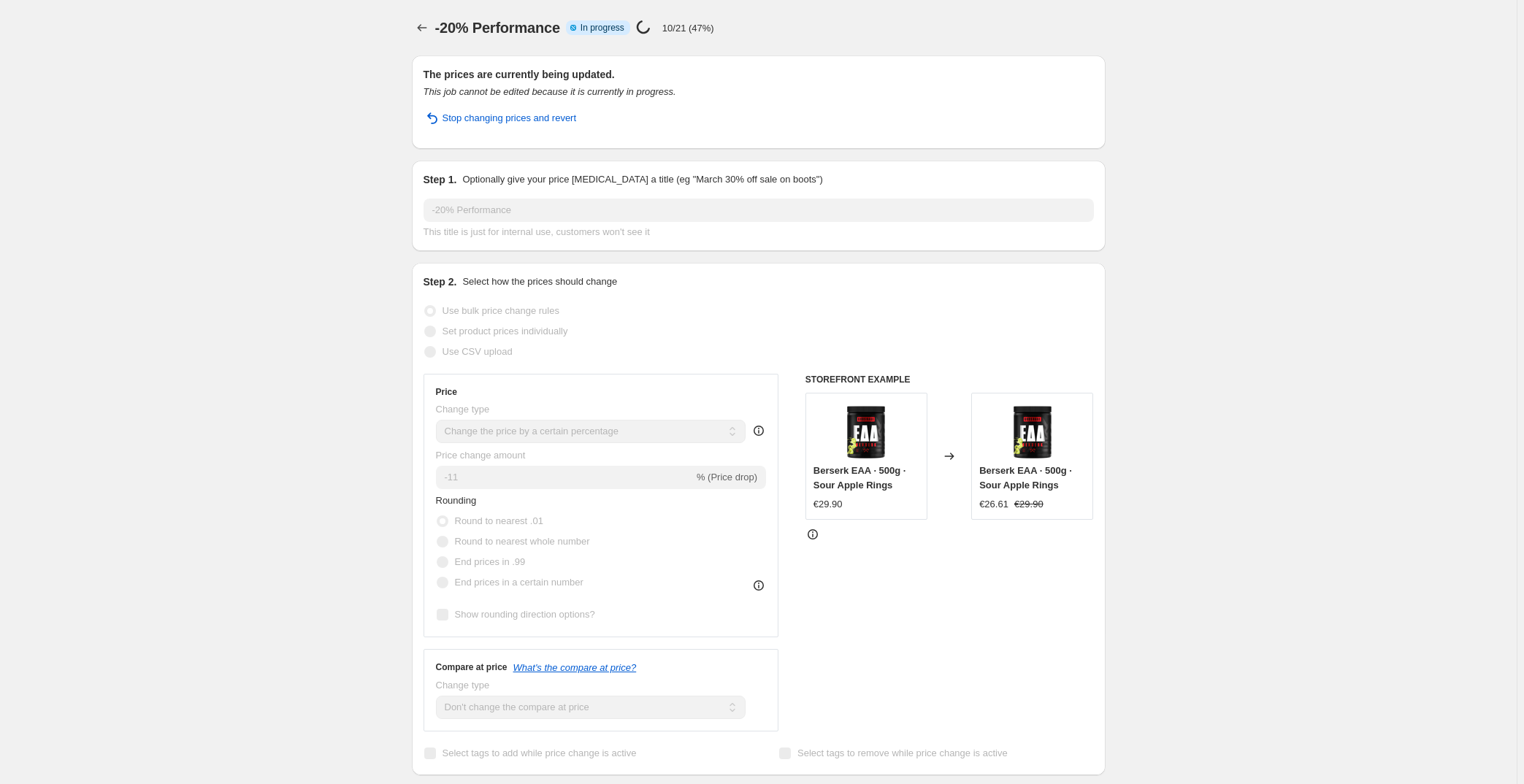
select select "collection"
select select "not_equal"
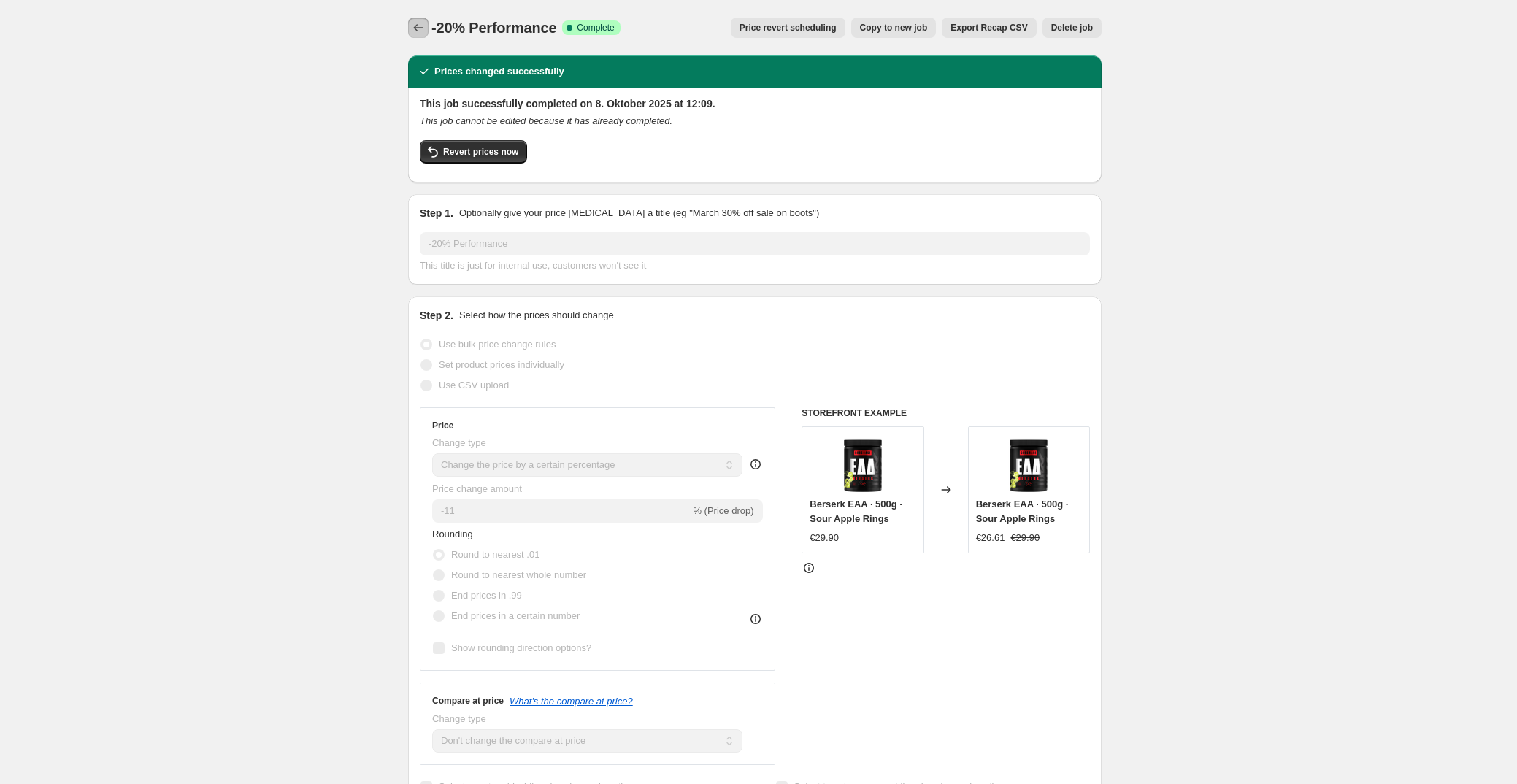
click at [420, 26] on icon "Price change jobs" at bounding box center [418, 28] width 15 height 15
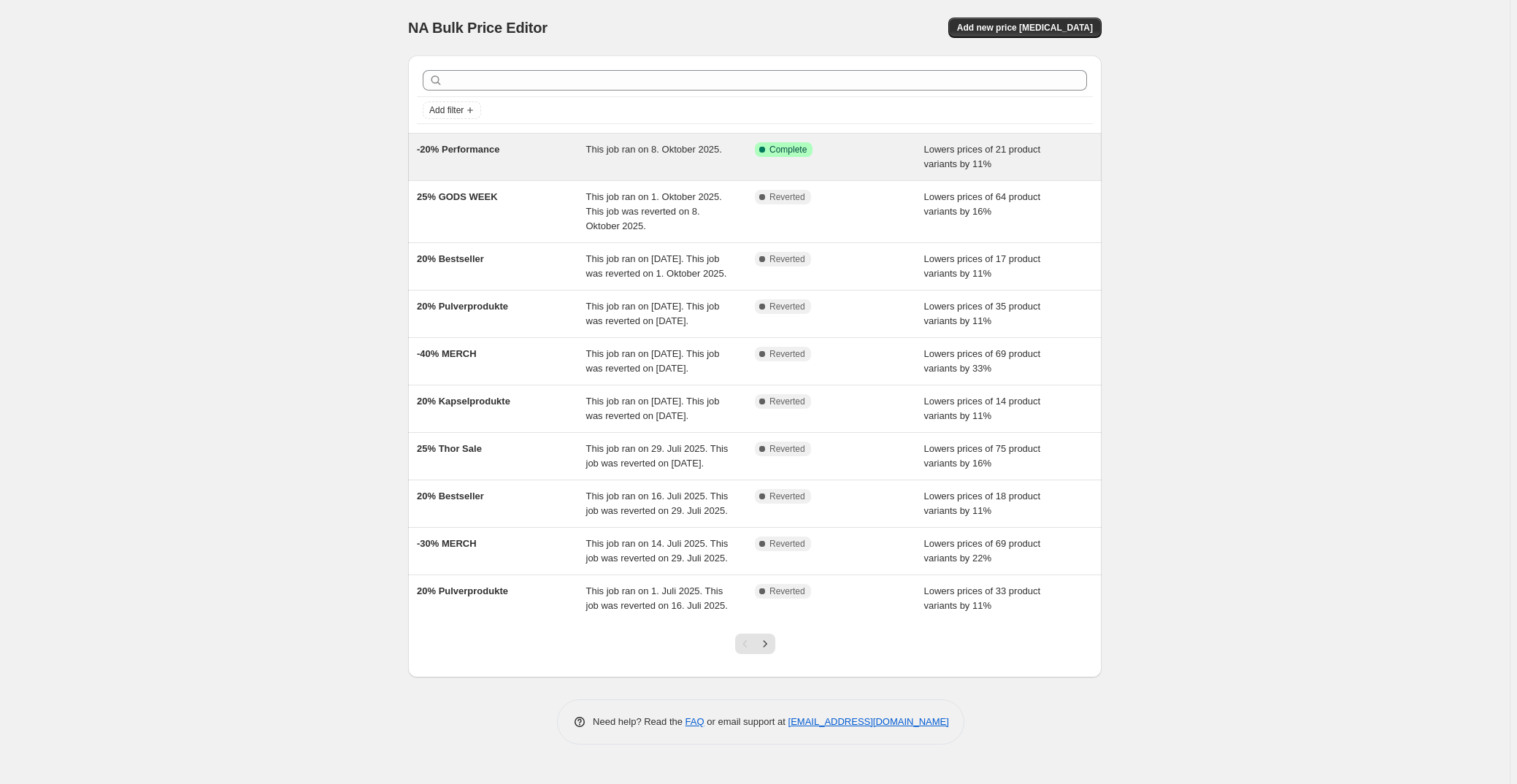
click at [519, 166] on div "-20% Performance" at bounding box center [501, 157] width 169 height 30
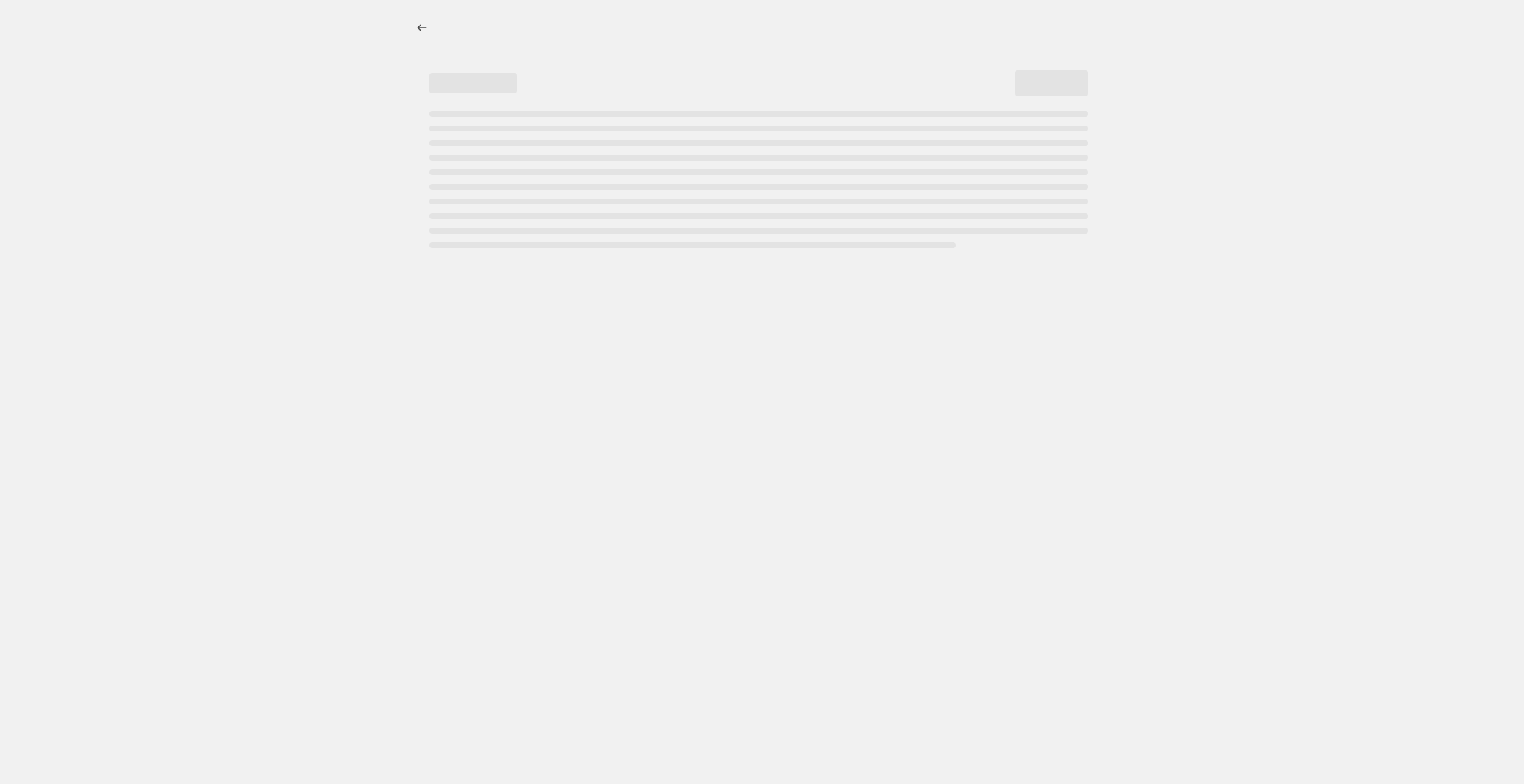
select select "percentage"
select select "no_change"
select select "collection"
select select "not_equal"
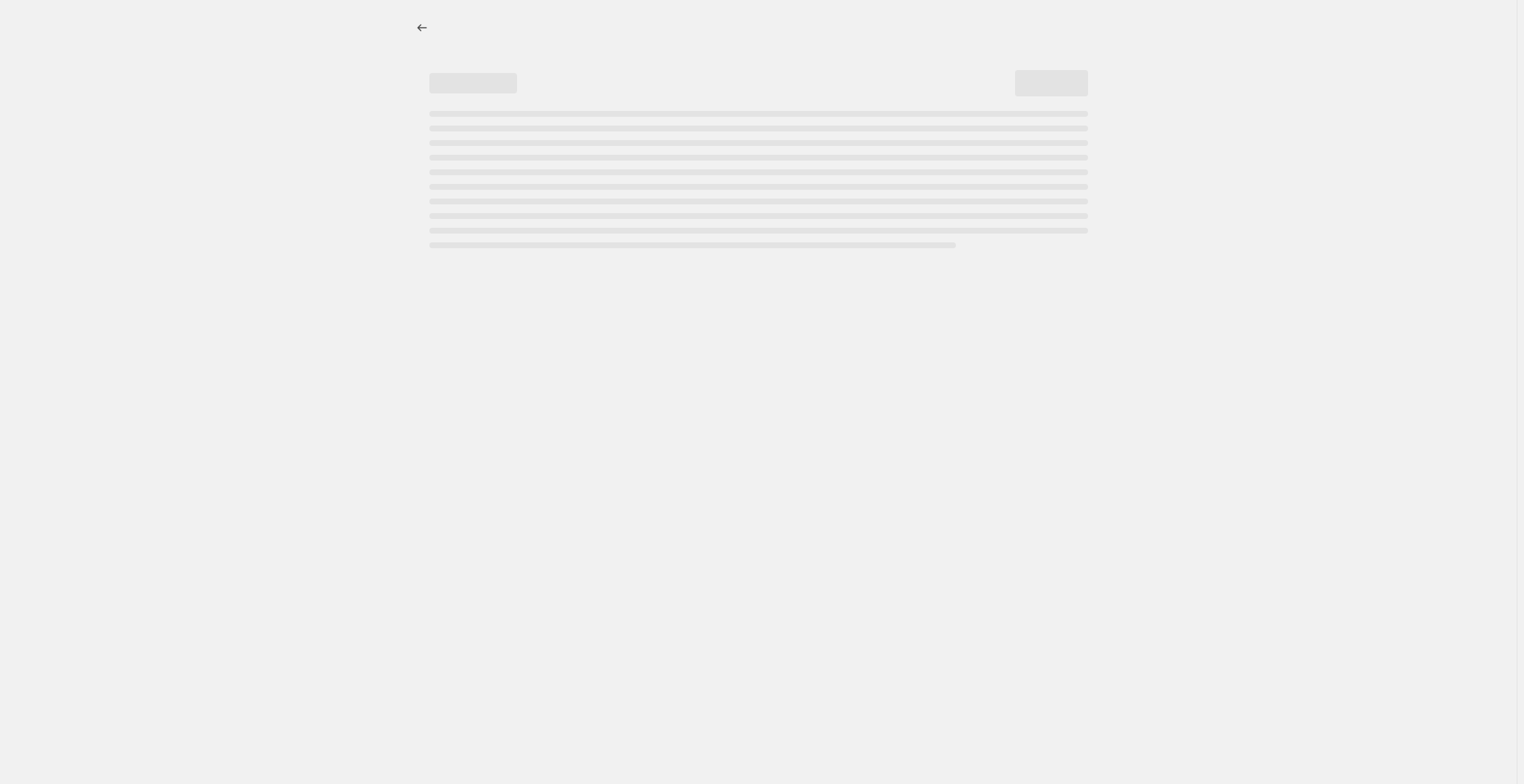
select select "collection"
select select "not_equal"
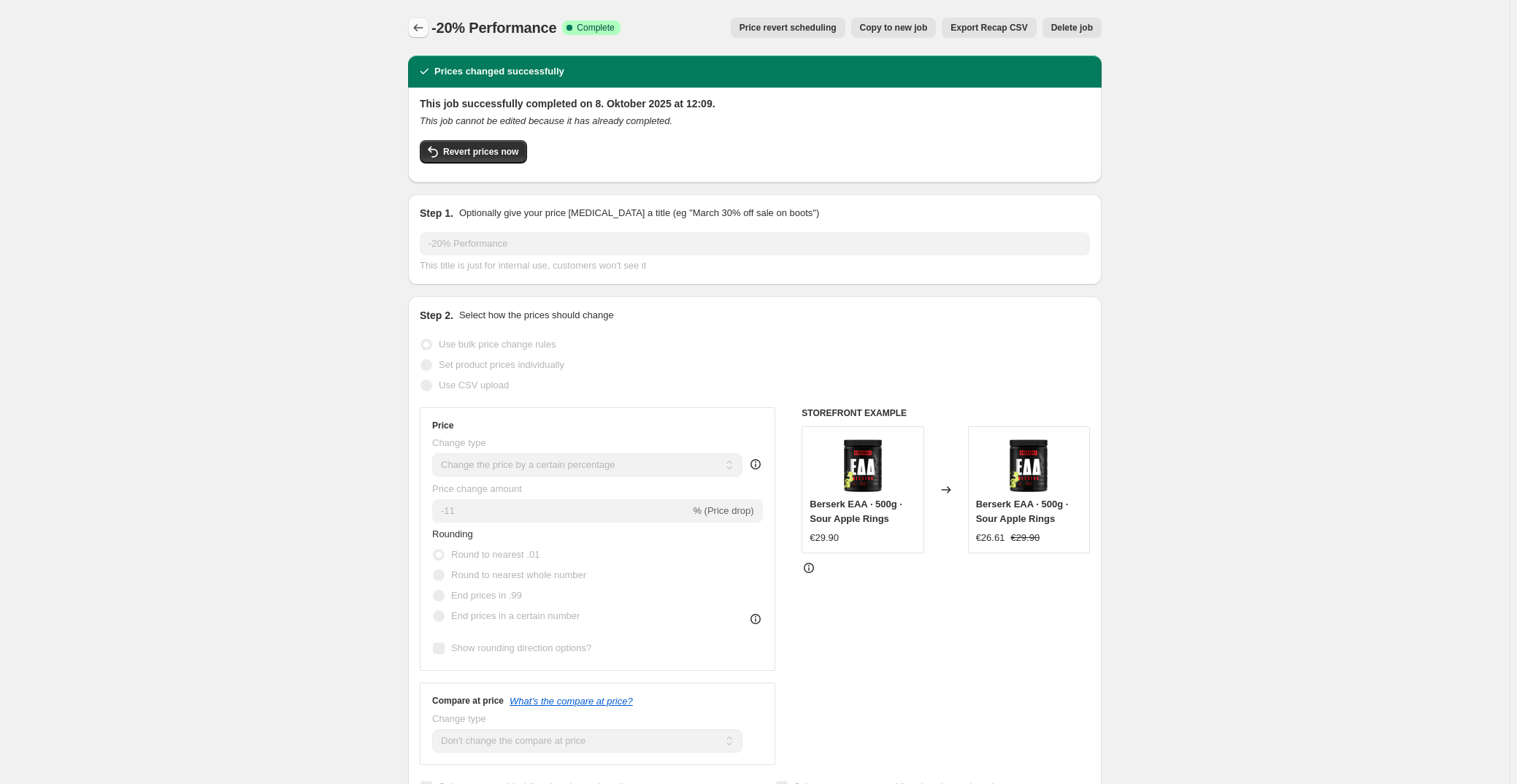
click at [426, 22] on icon "Price change jobs" at bounding box center [418, 28] width 15 height 15
